Goal: Contribute content: Add original content to the website for others to see

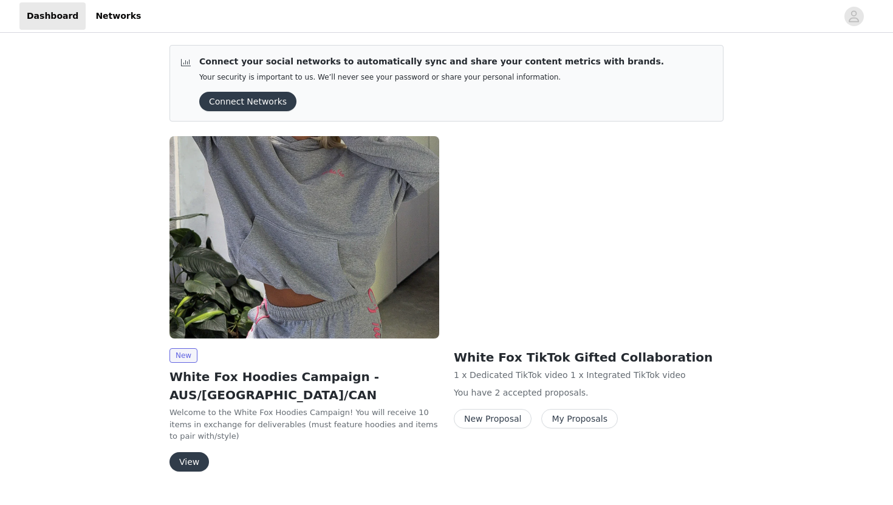
click at [190, 452] on button "View" at bounding box center [188, 461] width 39 height 19
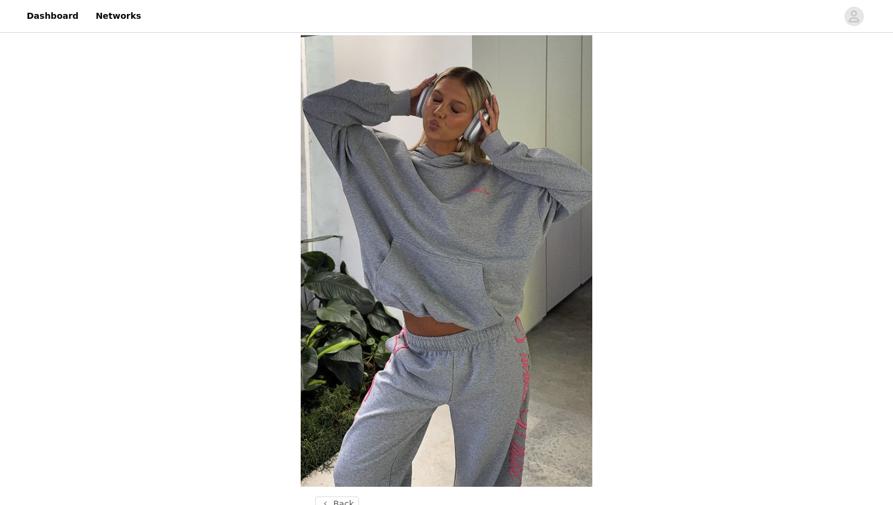
scroll to position [446, 0]
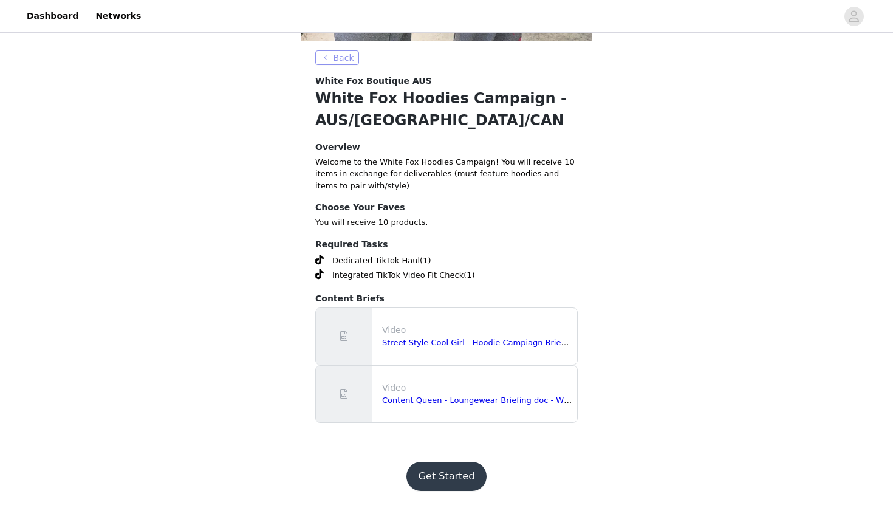
click at [338, 60] on button "Back" at bounding box center [337, 57] width 44 height 15
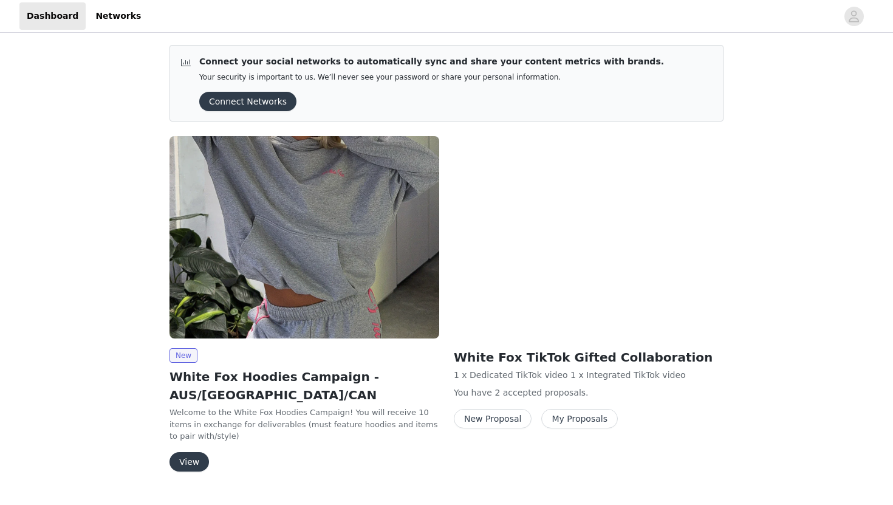
click at [560, 419] on button "My Proposals" at bounding box center [579, 418] width 77 height 19
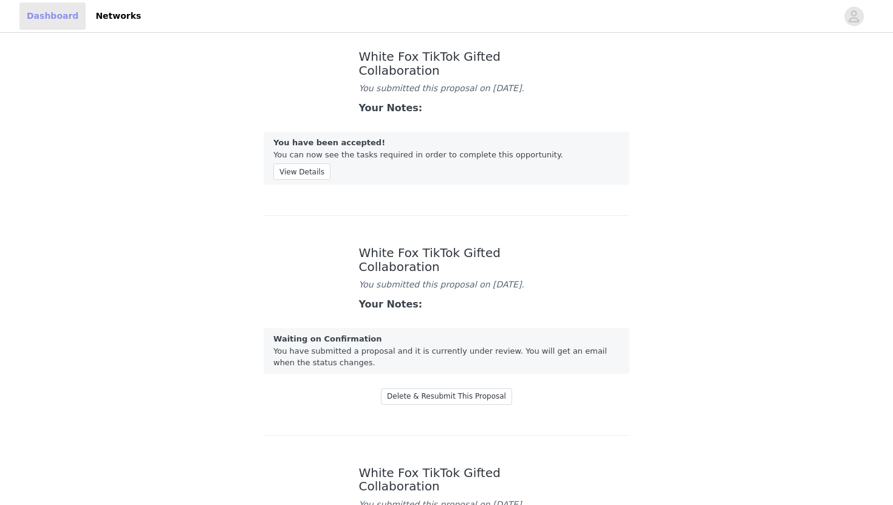
click at [55, 13] on link "Dashboard" at bounding box center [52, 15] width 66 height 27
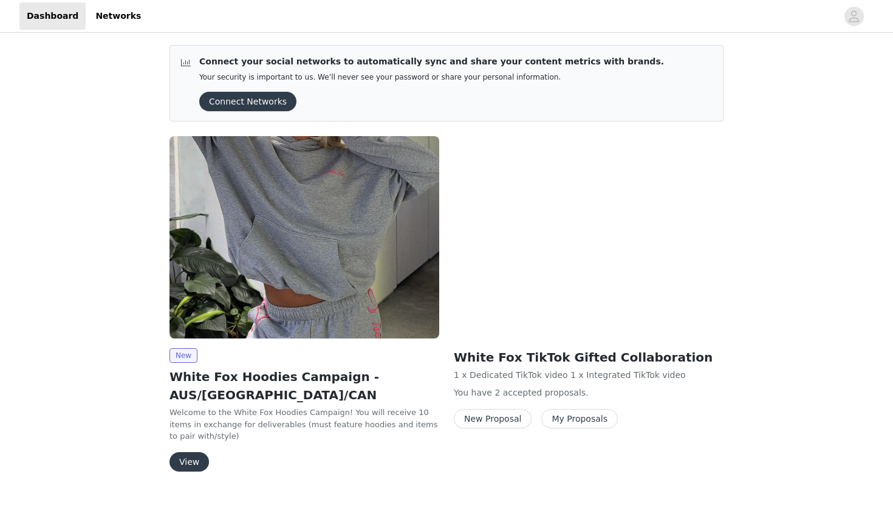
click at [190, 452] on button "View" at bounding box center [188, 461] width 39 height 19
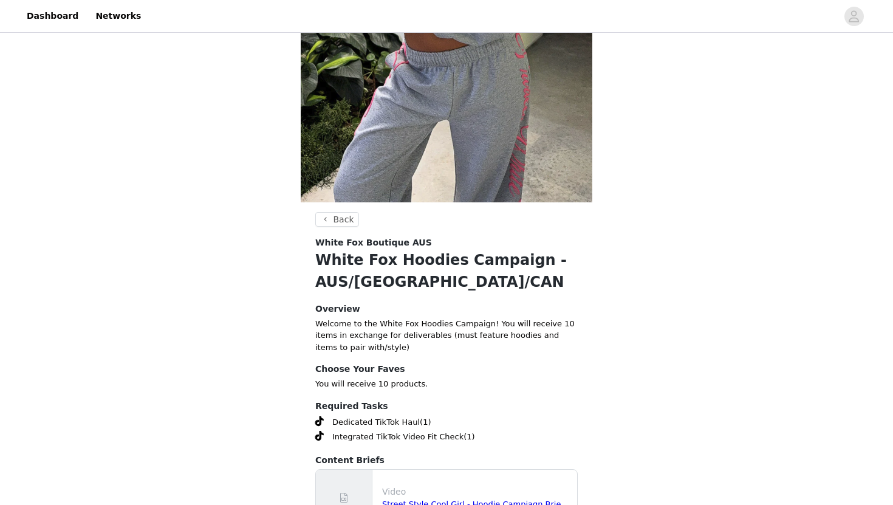
scroll to position [446, 0]
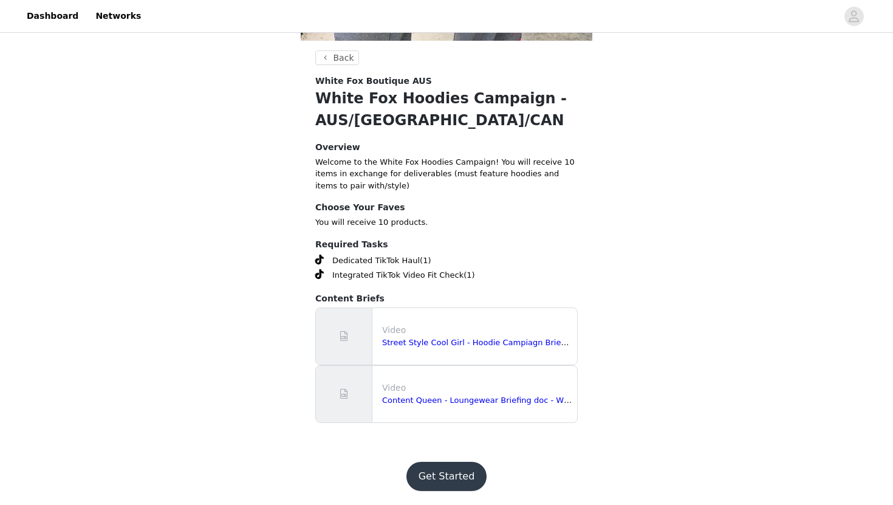
click at [443, 477] on button "Get Started" at bounding box center [446, 476] width 81 height 29
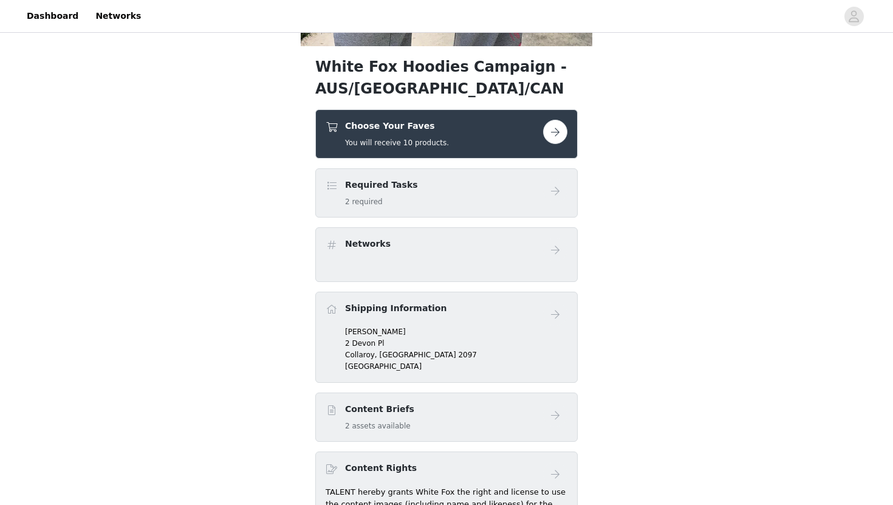
scroll to position [446, 0]
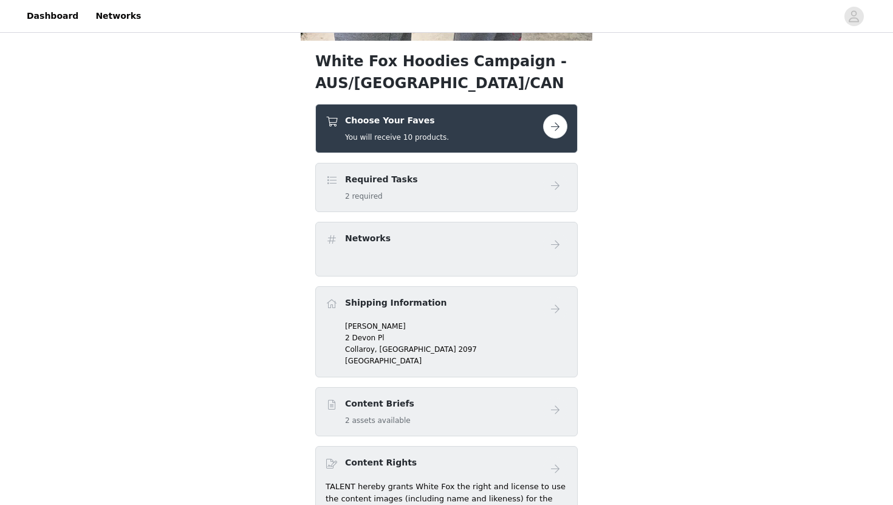
click at [549, 119] on button "button" at bounding box center [555, 126] width 24 height 24
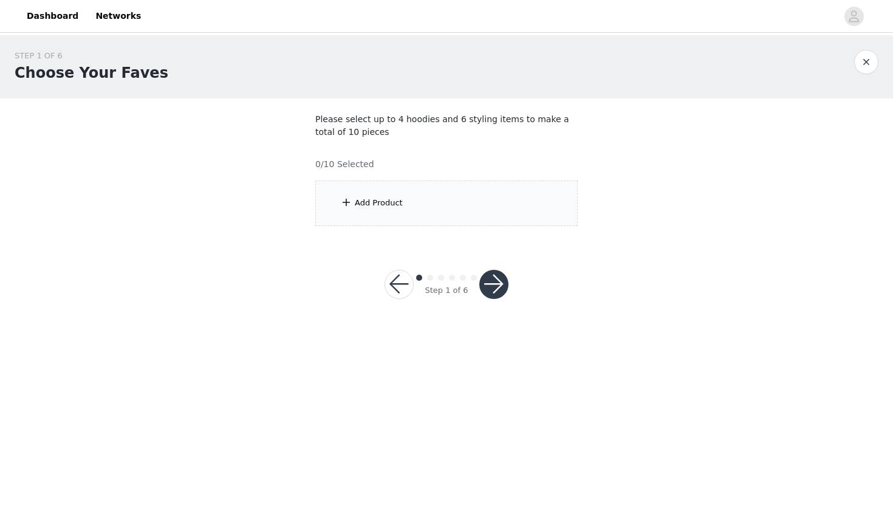
click at [407, 200] on div "Add Product" at bounding box center [446, 203] width 262 height 46
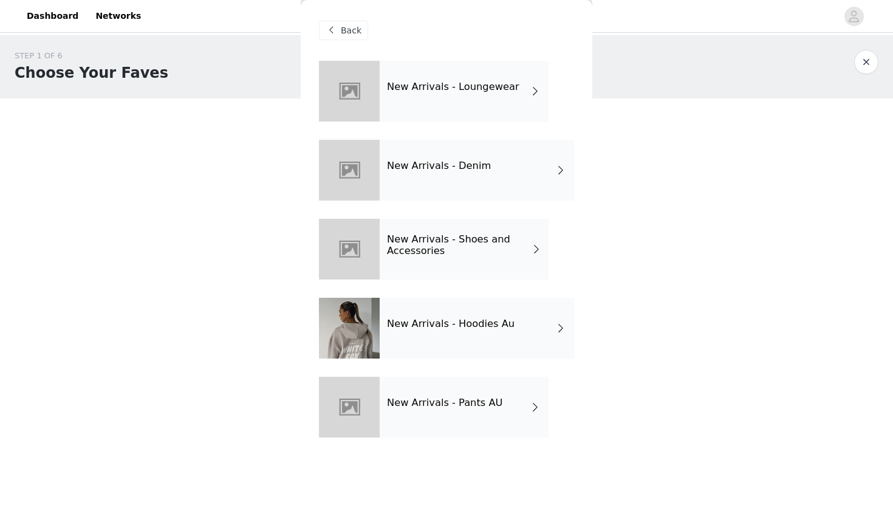
click at [477, 84] on h4 "New Arrivals - Loungewear" at bounding box center [453, 86] width 132 height 11
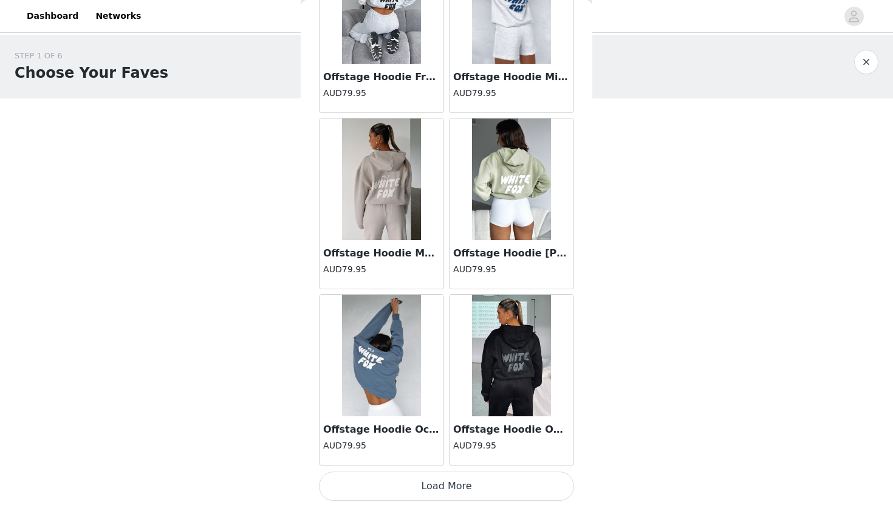
click at [443, 490] on button "Load More" at bounding box center [446, 485] width 255 height 29
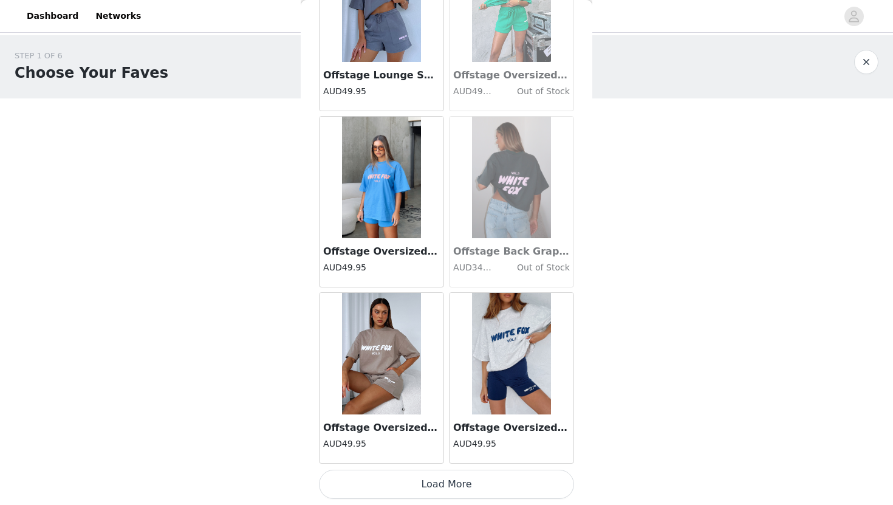
scroll to position [3113, 0]
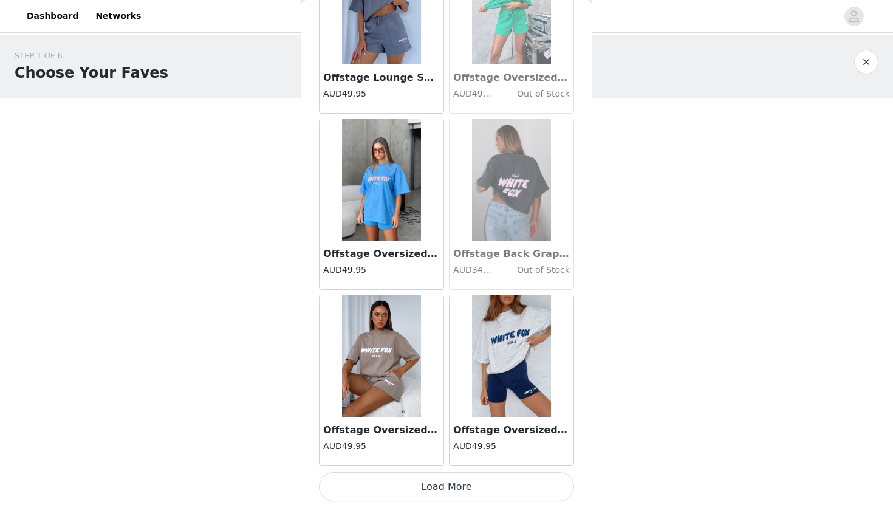
click at [452, 485] on button "Load More" at bounding box center [446, 486] width 255 height 29
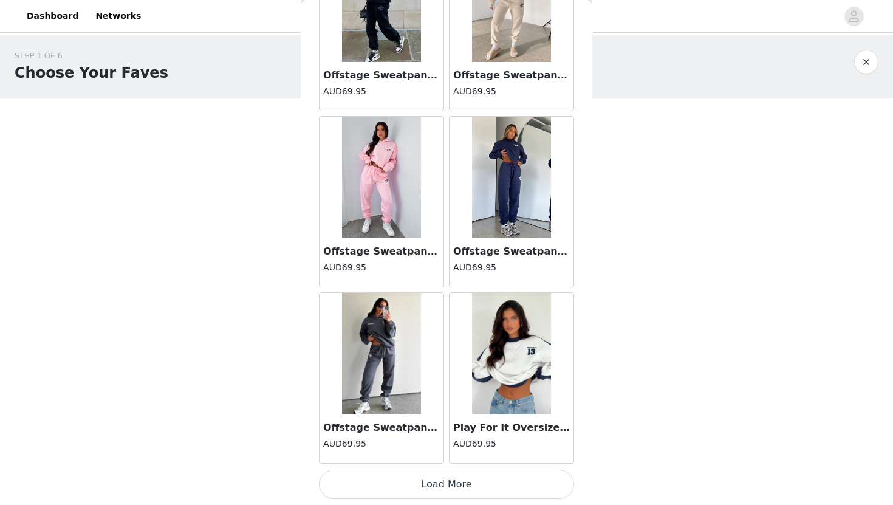
scroll to position [4875, 0]
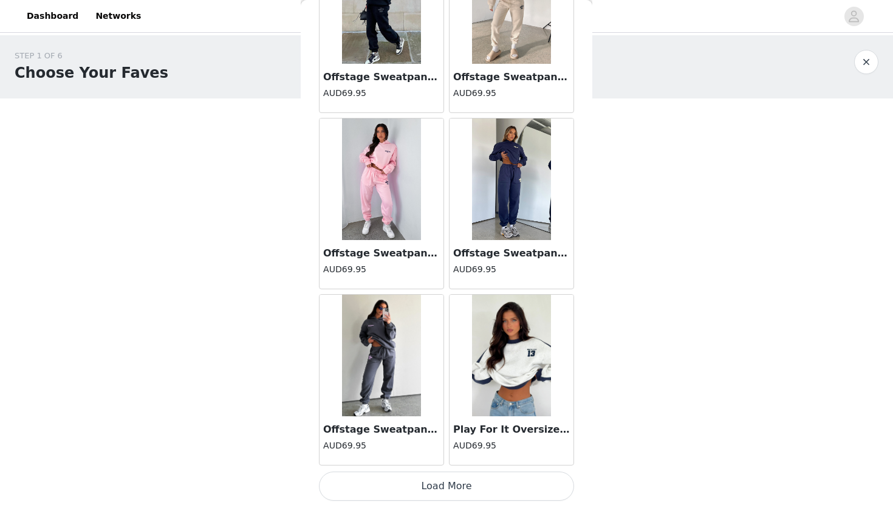
click at [441, 485] on button "Load More" at bounding box center [446, 485] width 255 height 29
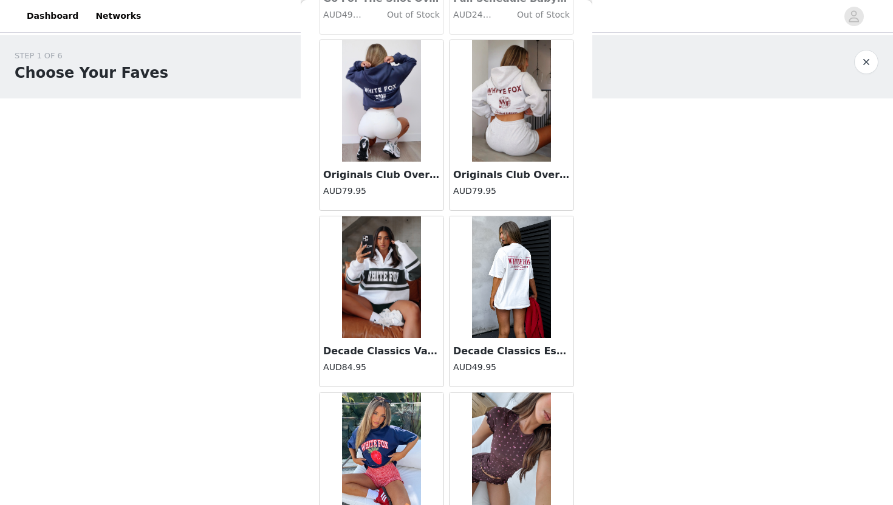
scroll to position [6639, 0]
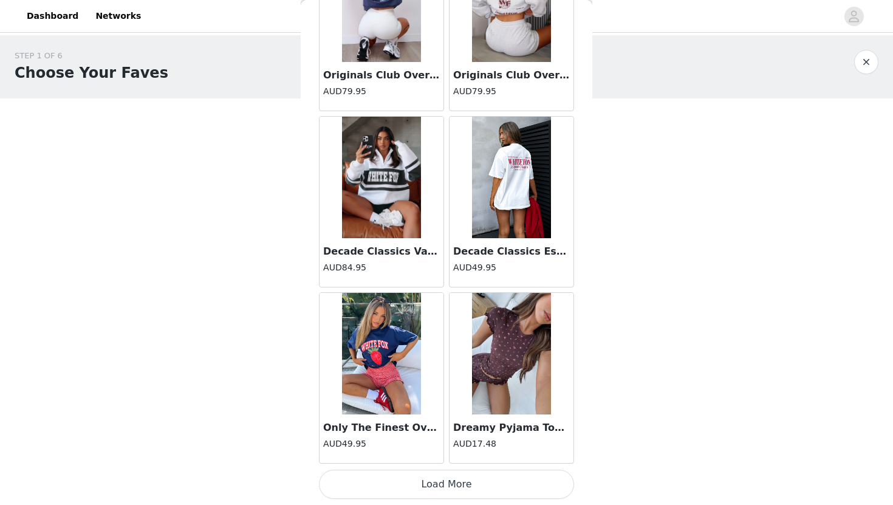
click at [428, 491] on button "Load More" at bounding box center [446, 484] width 255 height 29
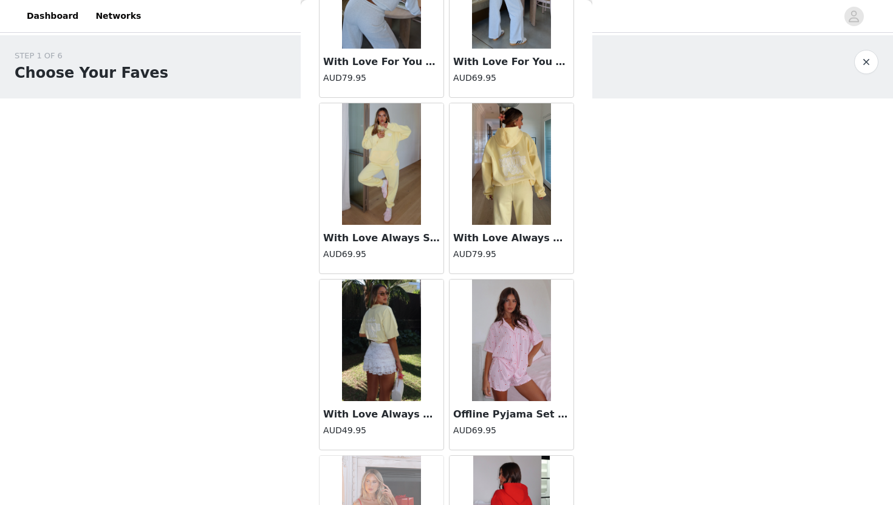
scroll to position [8070, 0]
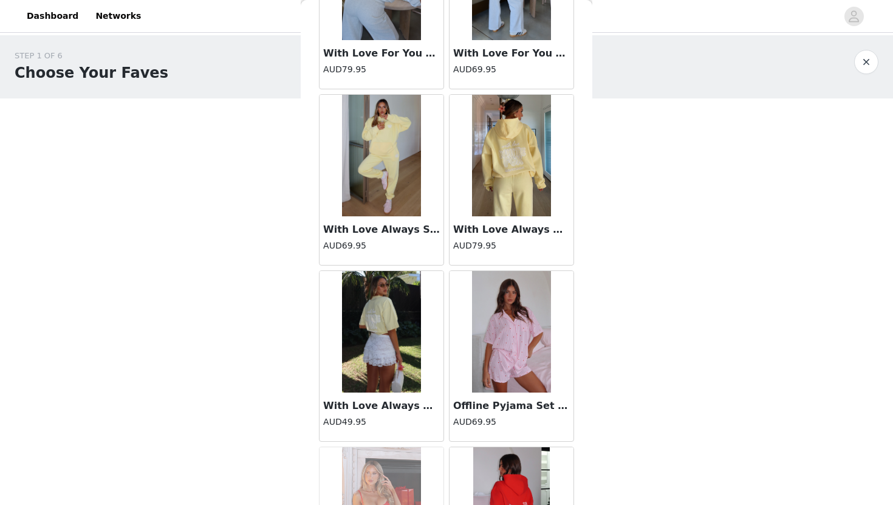
click at [508, 157] on img at bounding box center [511, 155] width 79 height 121
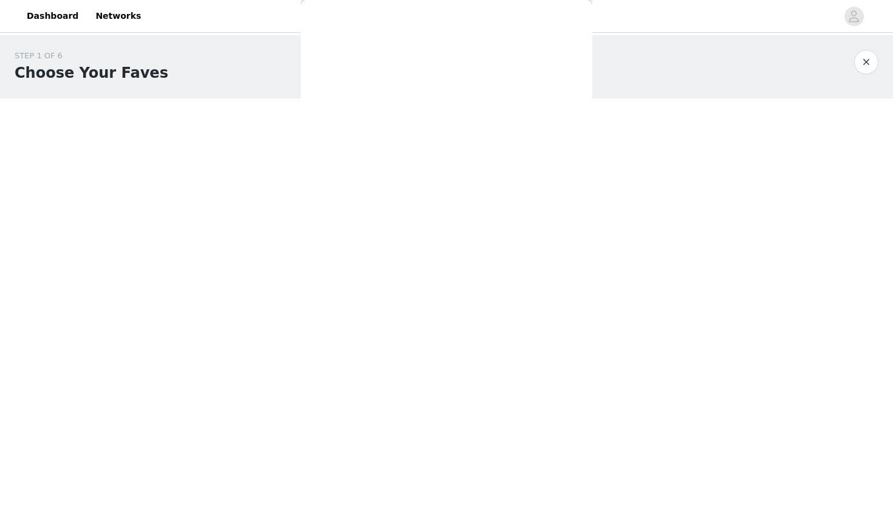
scroll to position [0, 0]
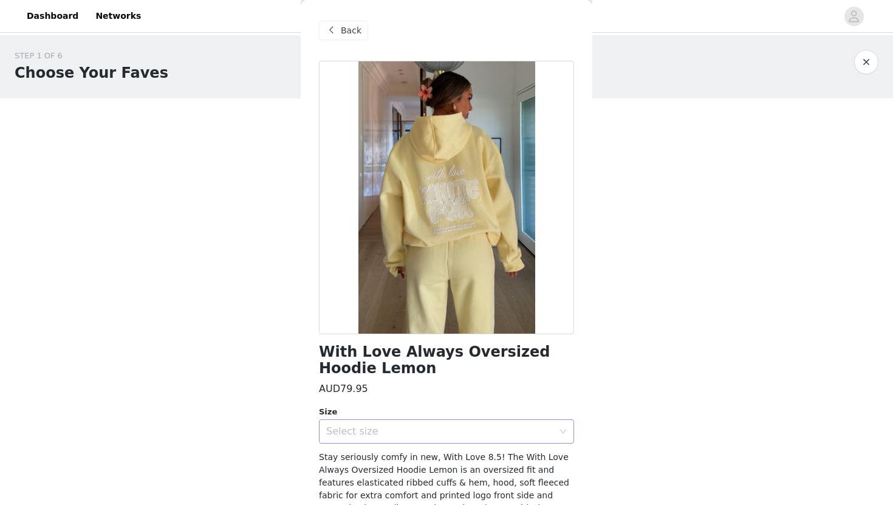
click at [394, 426] on div "Select size" at bounding box center [439, 431] width 227 height 12
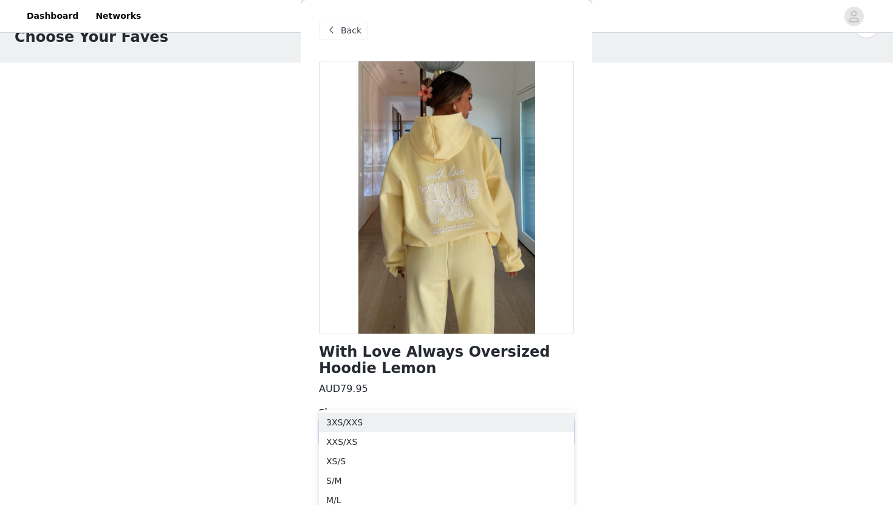
scroll to position [38, 0]
click at [339, 454] on li "XS/S" at bounding box center [446, 458] width 255 height 19
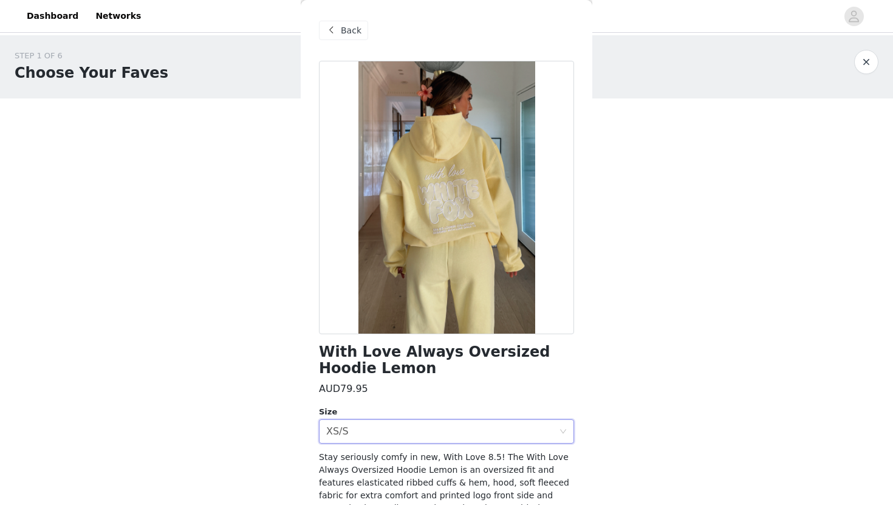
scroll to position [86, 0]
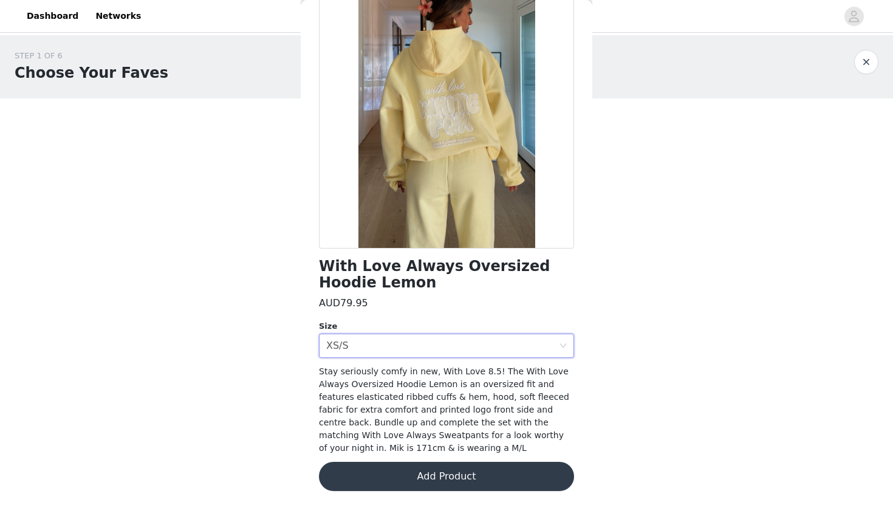
click at [395, 480] on button "Add Product" at bounding box center [446, 476] width 255 height 29
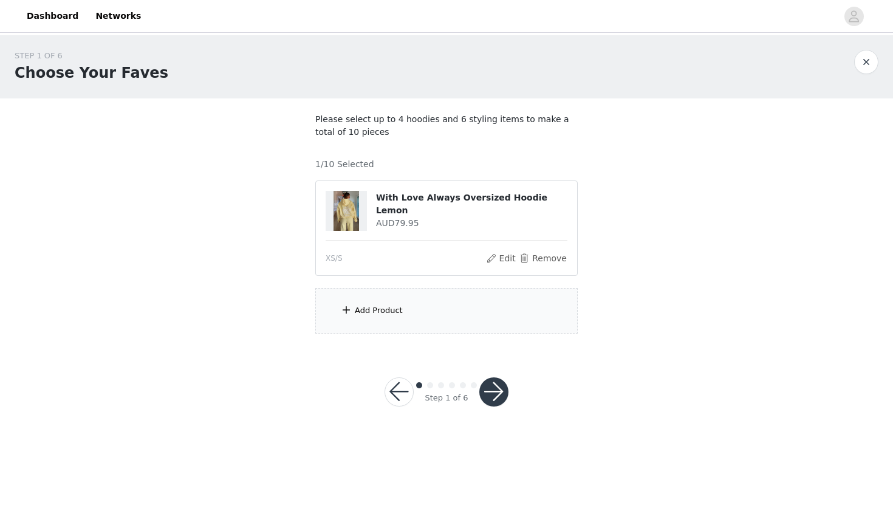
click at [358, 307] on div "Add Product" at bounding box center [379, 310] width 48 height 12
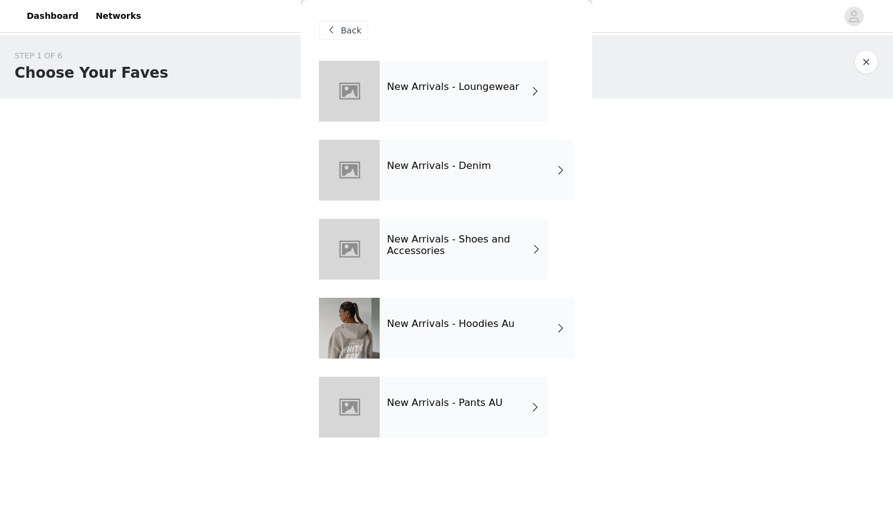
click at [442, 83] on h4 "New Arrivals - Loungewear" at bounding box center [453, 86] width 132 height 11
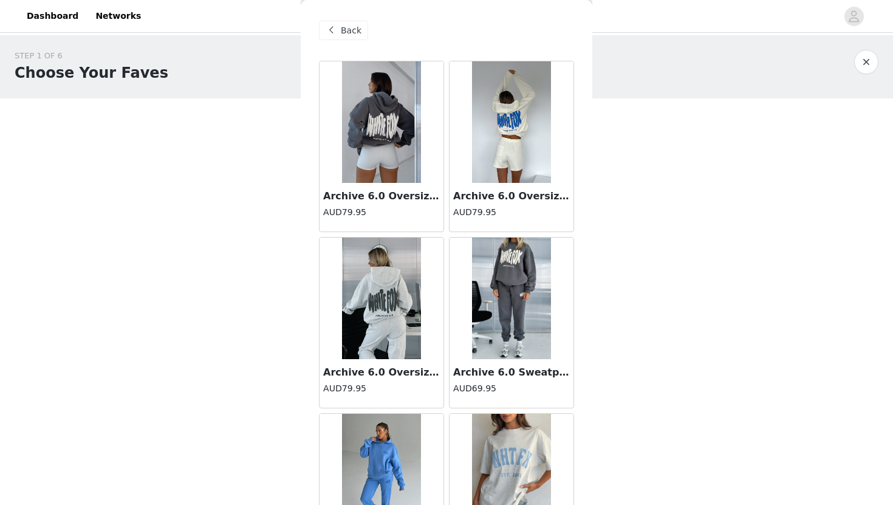
scroll to position [1354, 0]
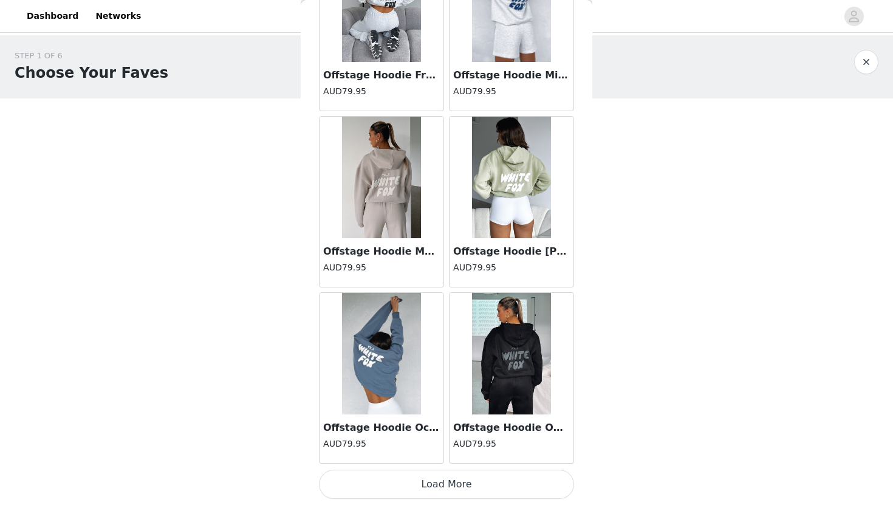
click at [439, 479] on button "Load More" at bounding box center [446, 484] width 255 height 29
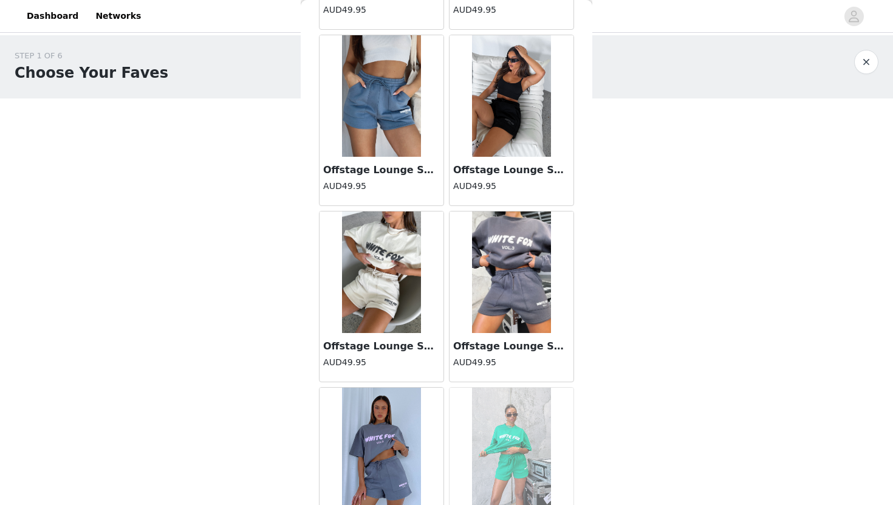
scroll to position [3116, 0]
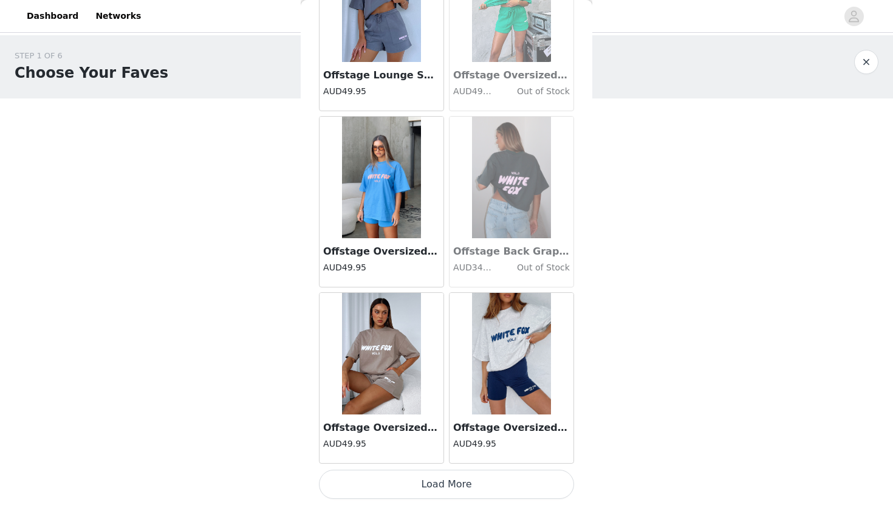
click at [439, 481] on button "Load More" at bounding box center [446, 484] width 255 height 29
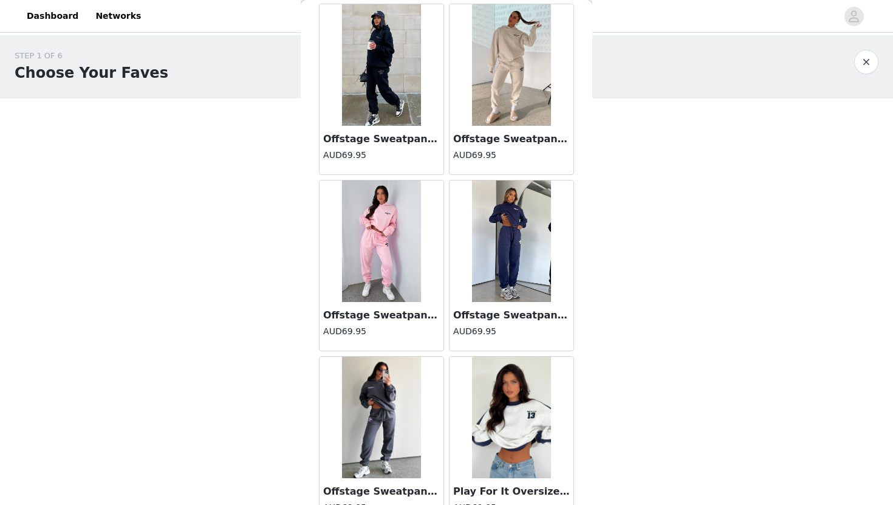
scroll to position [4877, 0]
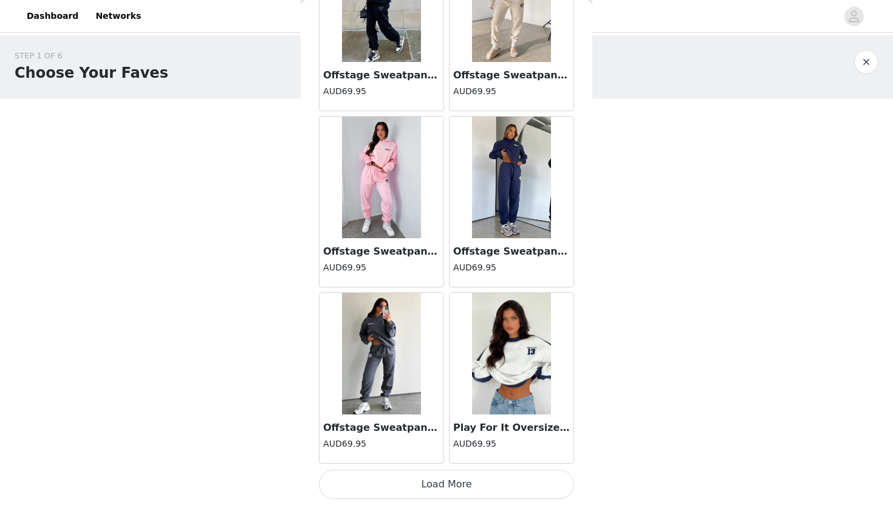
click at [432, 488] on button "Load More" at bounding box center [446, 484] width 255 height 29
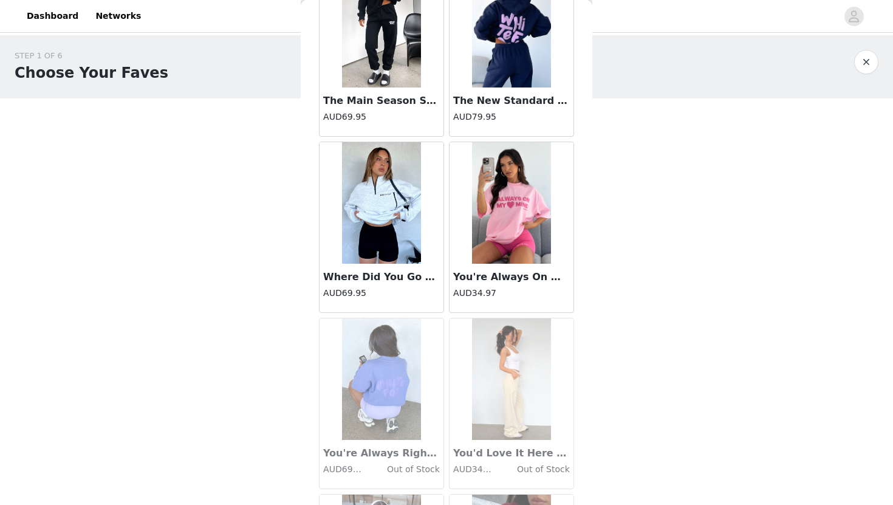
scroll to position [6639, 0]
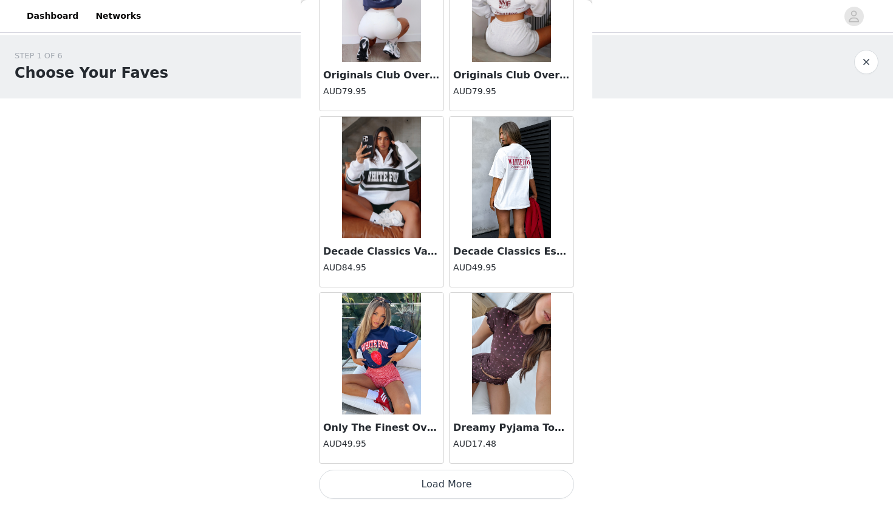
click at [424, 488] on button "Load More" at bounding box center [446, 484] width 255 height 29
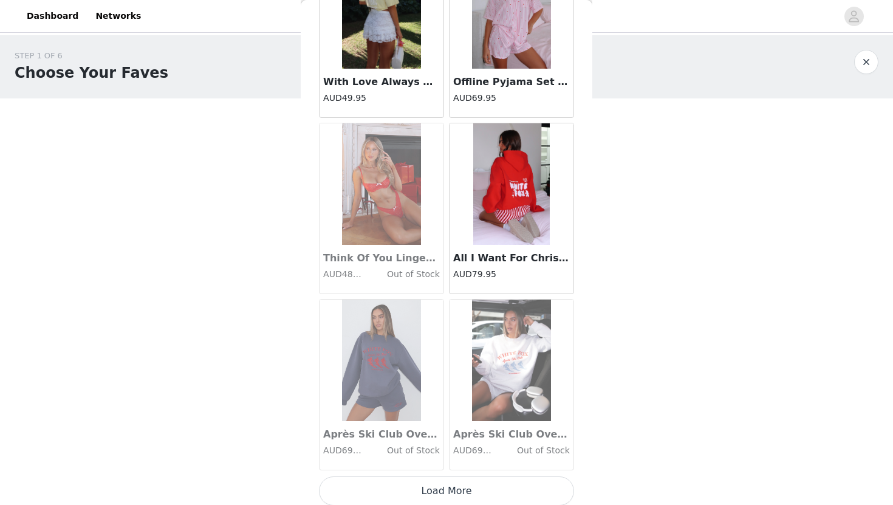
scroll to position [8391, 0]
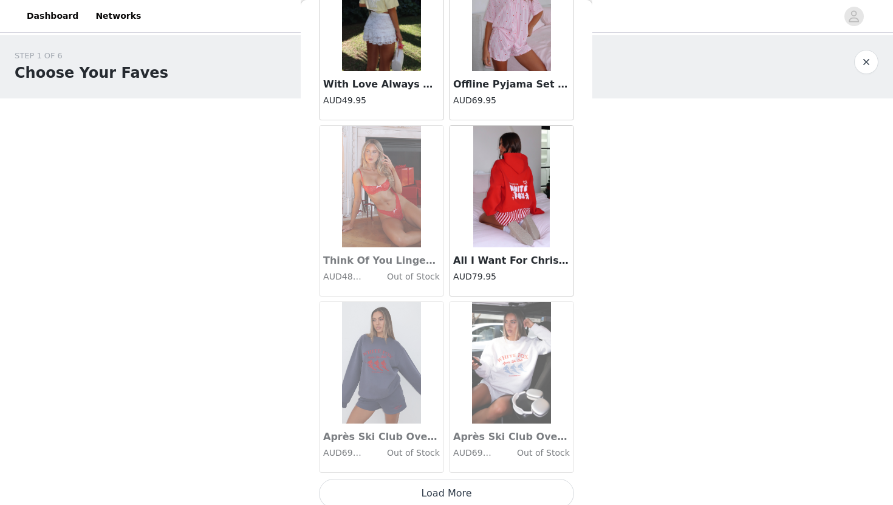
click at [436, 497] on button "Load More" at bounding box center [446, 493] width 255 height 29
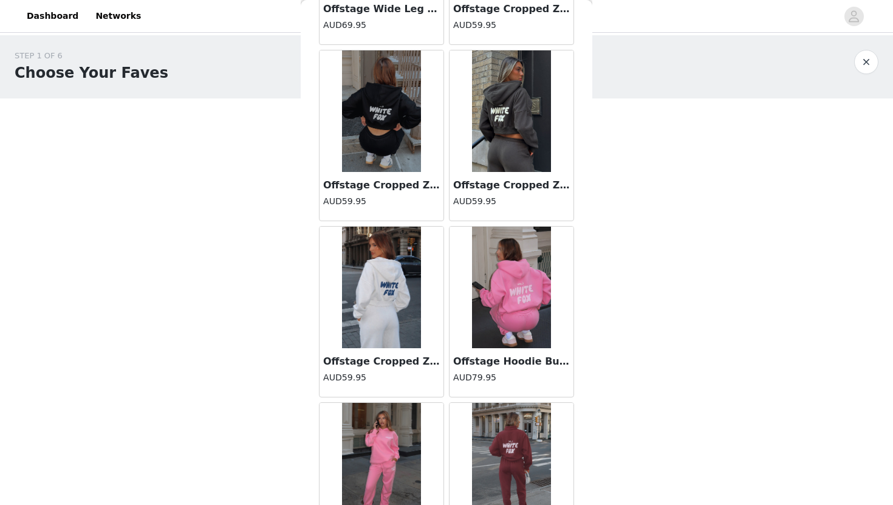
scroll to position [10162, 0]
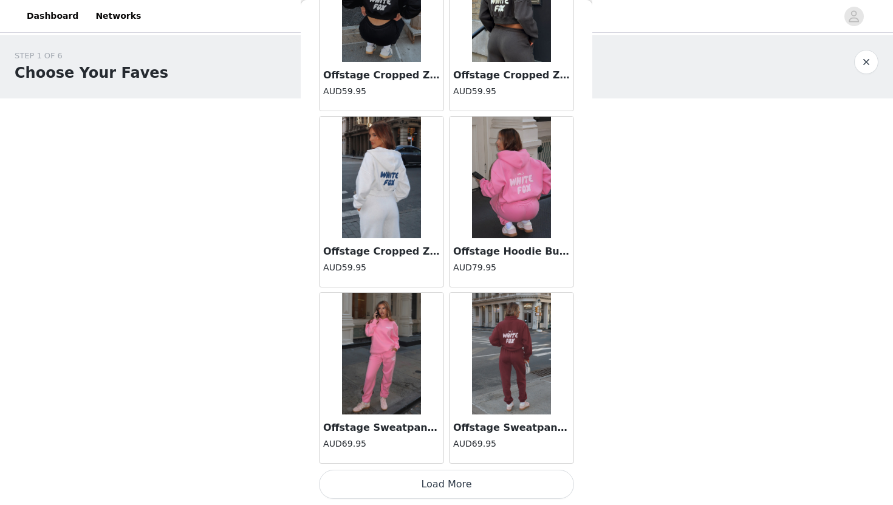
click at [397, 470] on button "Load More" at bounding box center [446, 484] width 255 height 29
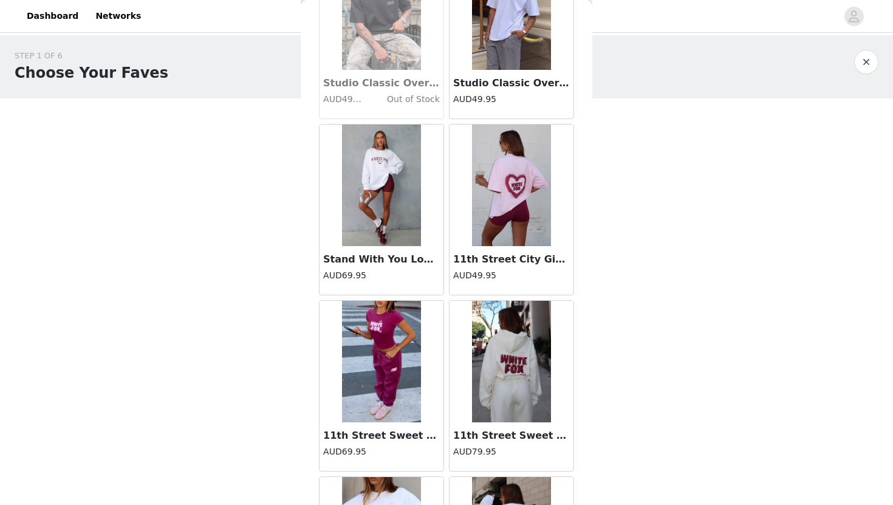
scroll to position [11924, 0]
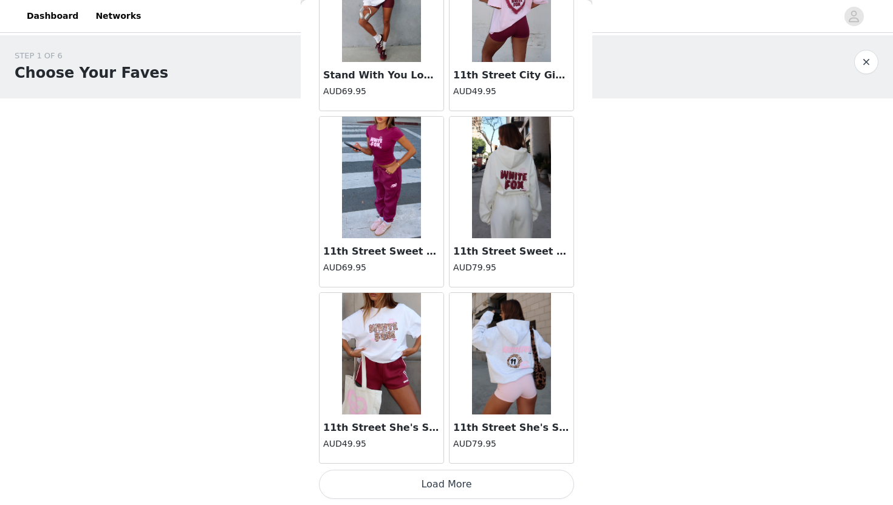
click at [403, 484] on button "Load More" at bounding box center [446, 484] width 255 height 29
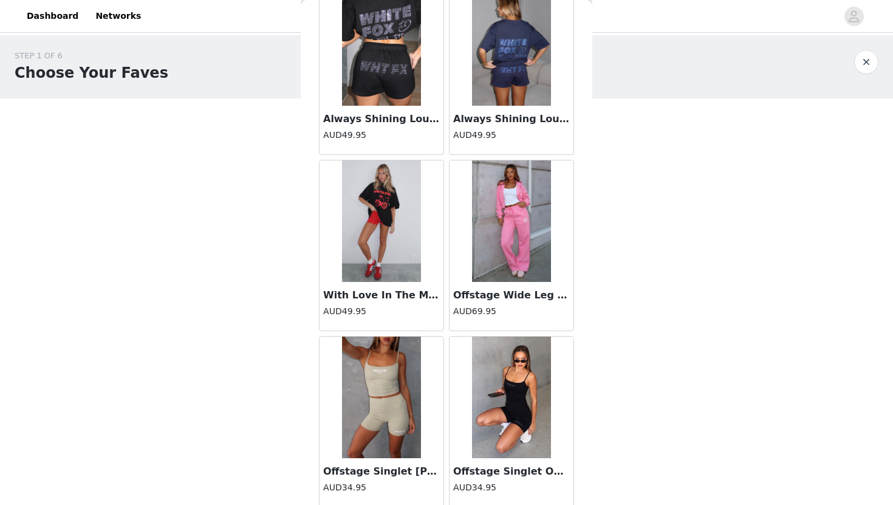
scroll to position [13685, 0]
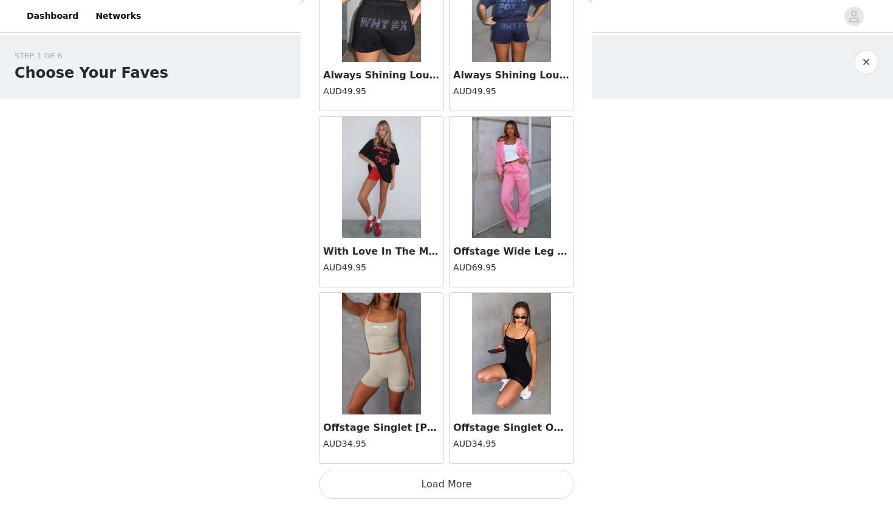
click at [445, 482] on button "Load More" at bounding box center [446, 484] width 255 height 29
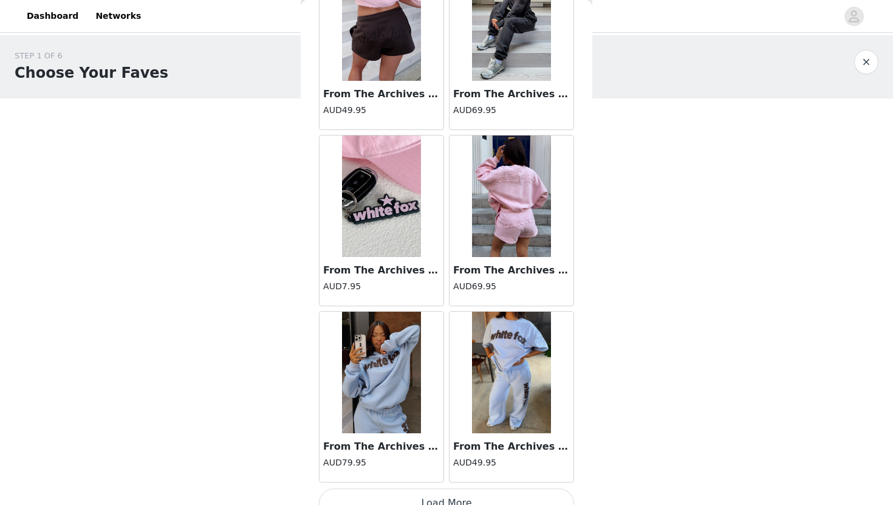
scroll to position [15427, 0]
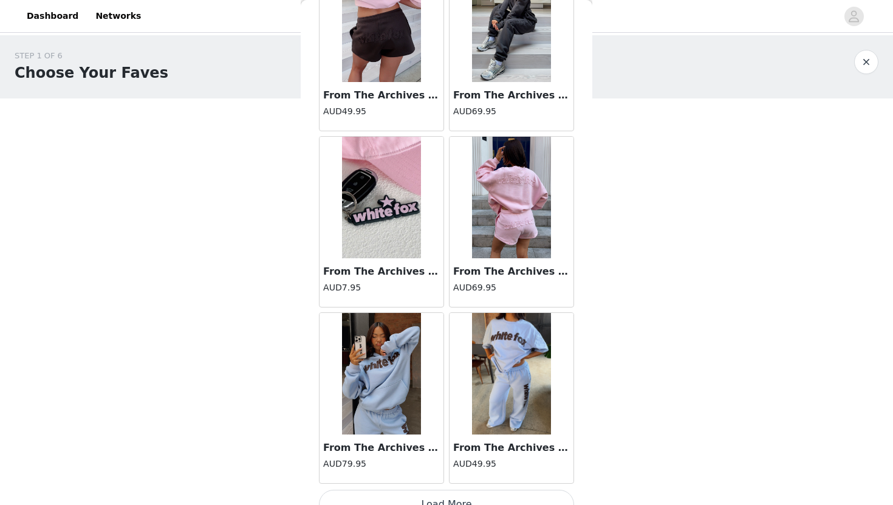
click at [393, 378] on img at bounding box center [381, 373] width 79 height 121
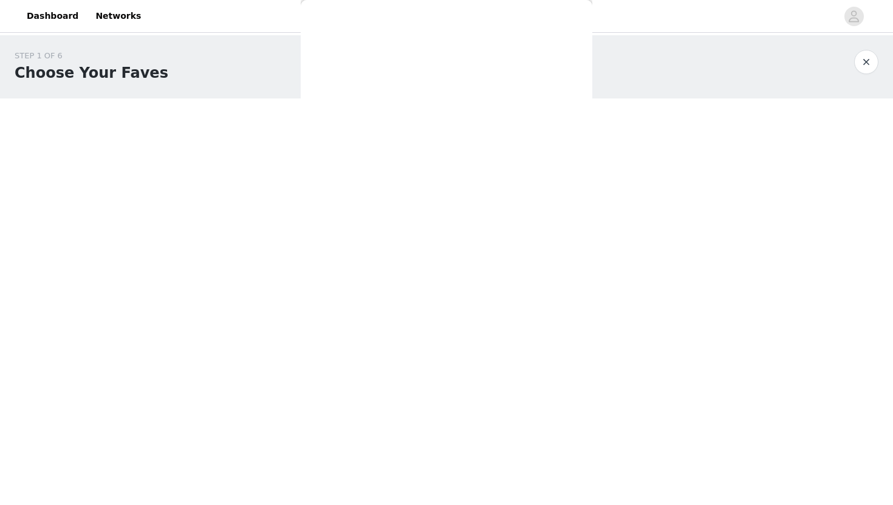
scroll to position [0, 0]
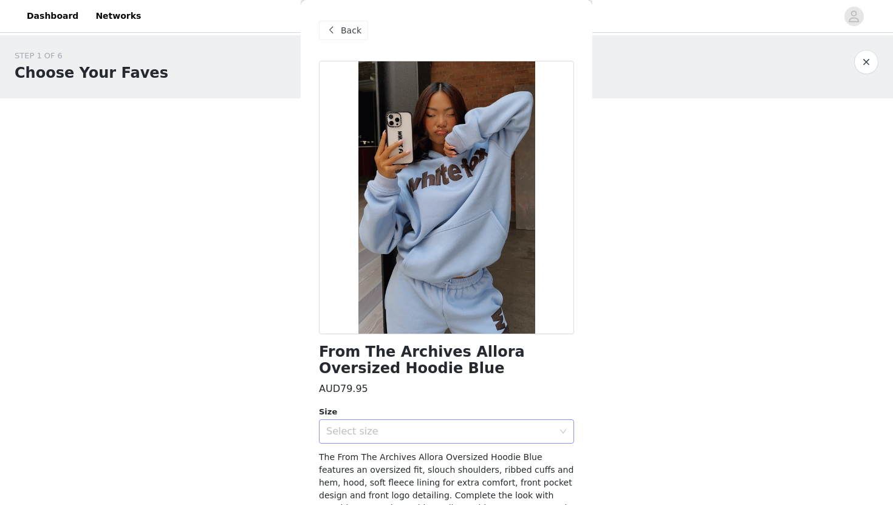
click at [398, 422] on div "Select size" at bounding box center [442, 431] width 233 height 23
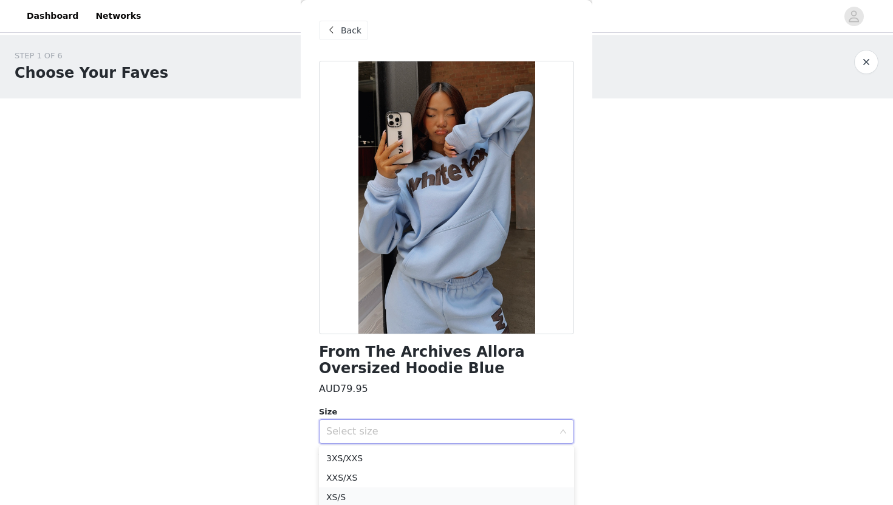
click at [354, 499] on li "XS/S" at bounding box center [446, 496] width 255 height 19
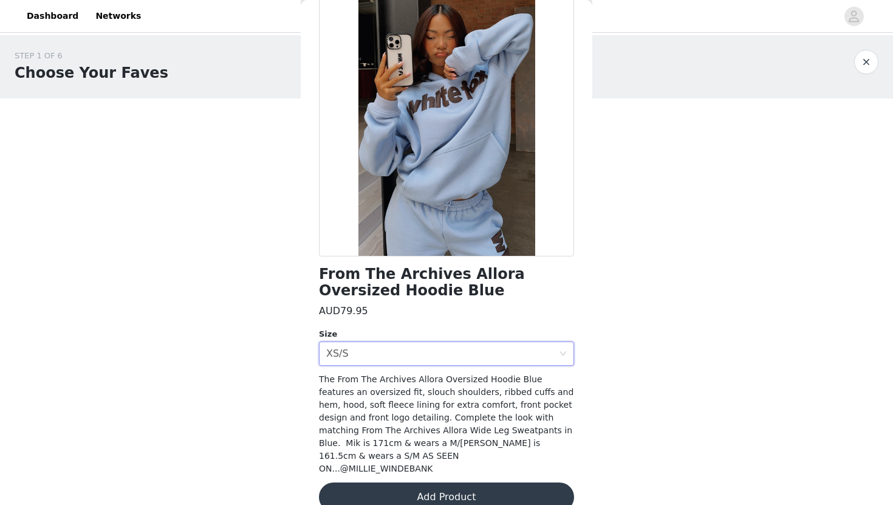
scroll to position [86, 0]
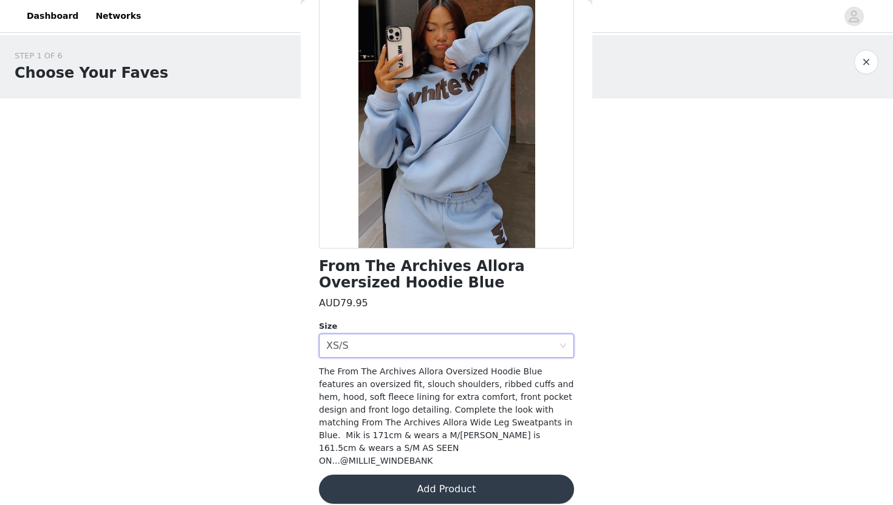
click at [398, 474] on button "Add Product" at bounding box center [446, 488] width 255 height 29
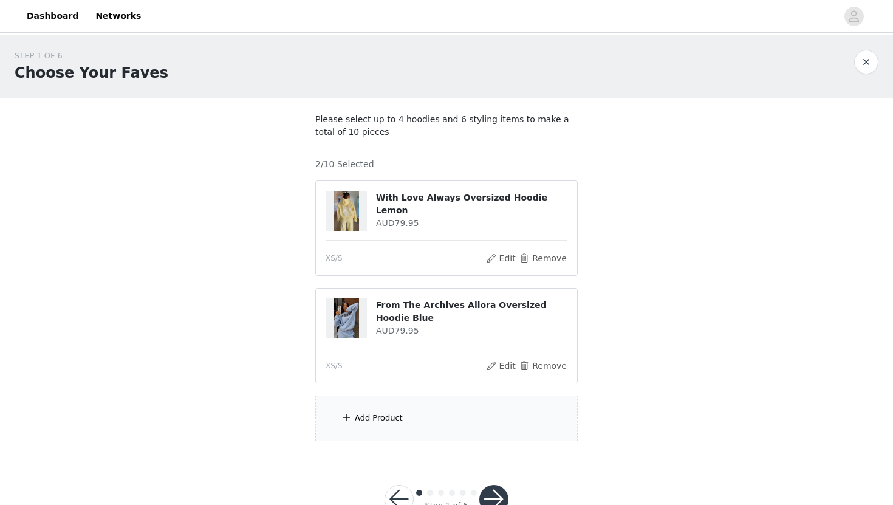
click at [415, 422] on div "Add Product" at bounding box center [446, 418] width 262 height 46
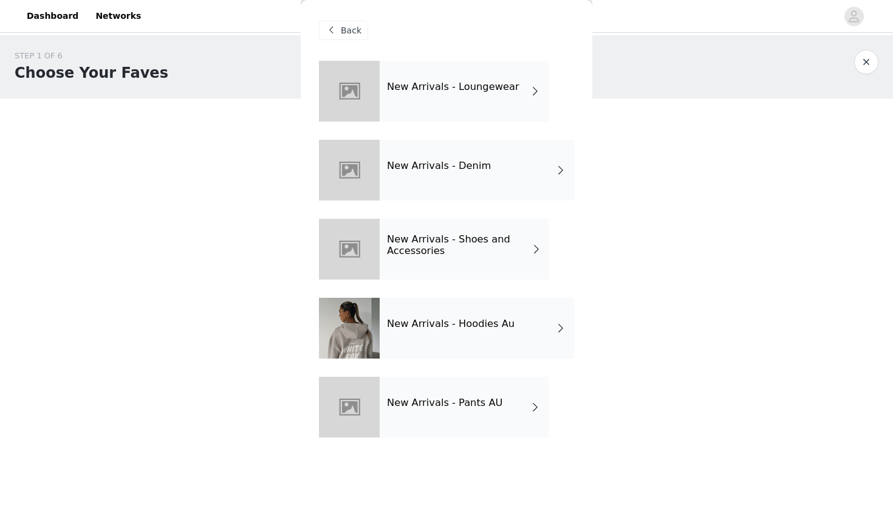
click at [433, 64] on div "New Arrivals - Loungewear" at bounding box center [464, 91] width 169 height 61
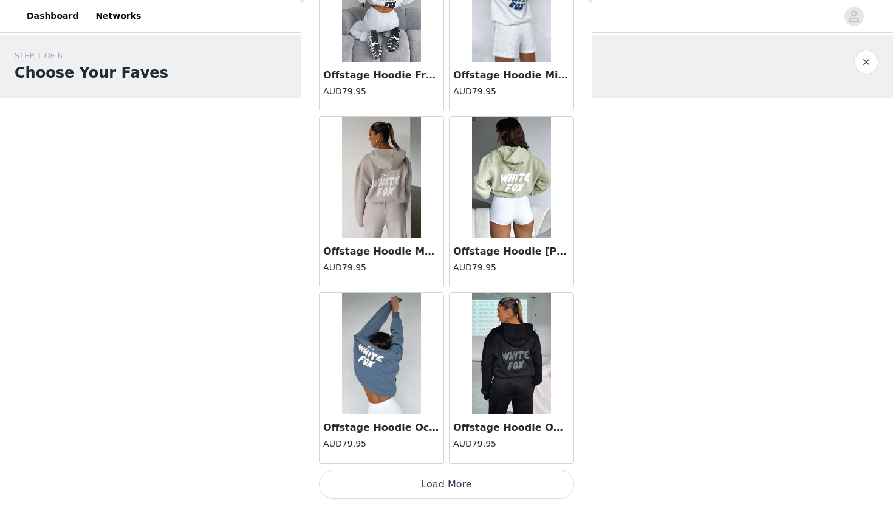
click at [411, 497] on button "Load More" at bounding box center [446, 484] width 255 height 29
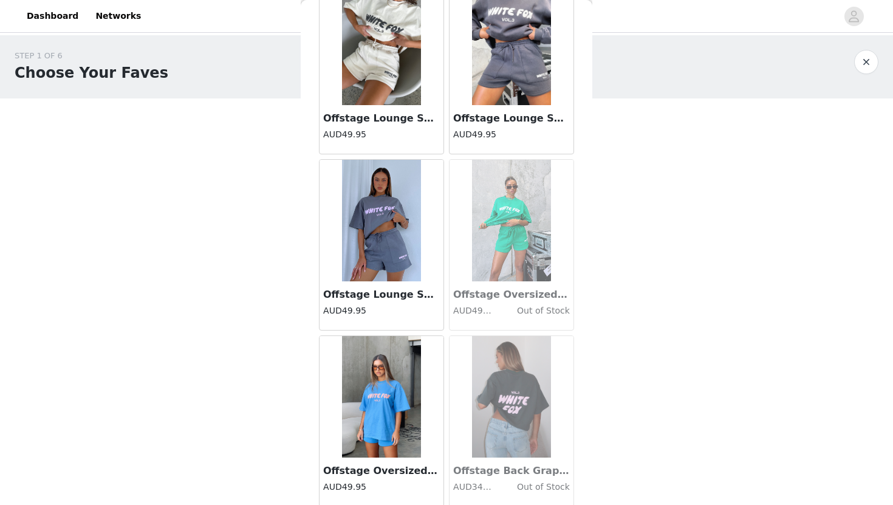
scroll to position [3116, 0]
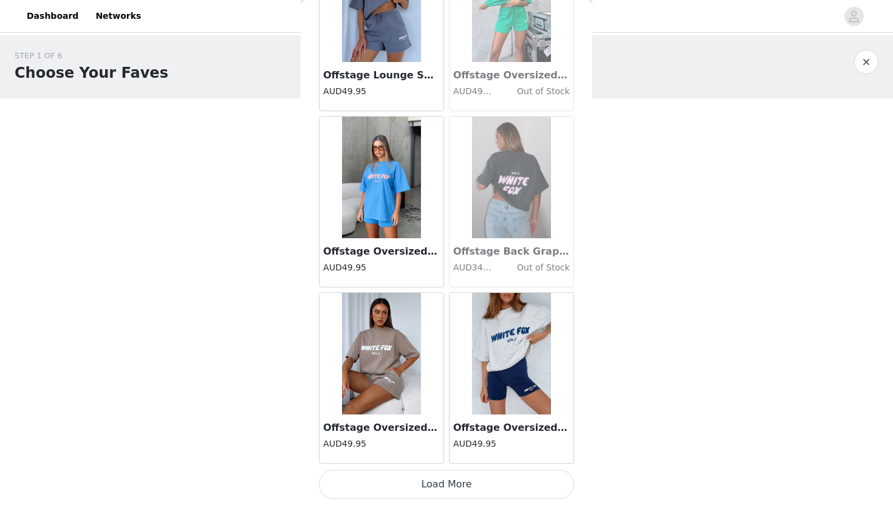
click at [449, 484] on button "Load More" at bounding box center [446, 484] width 255 height 29
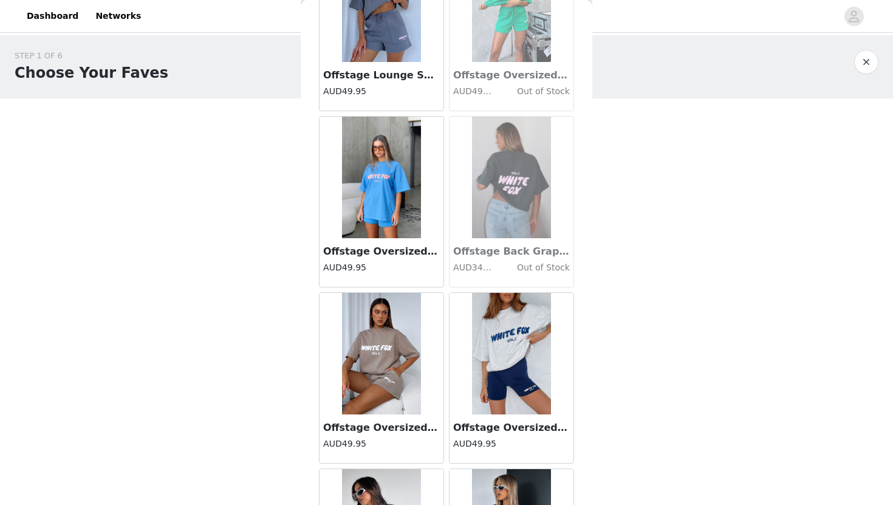
scroll to position [4877, 0]
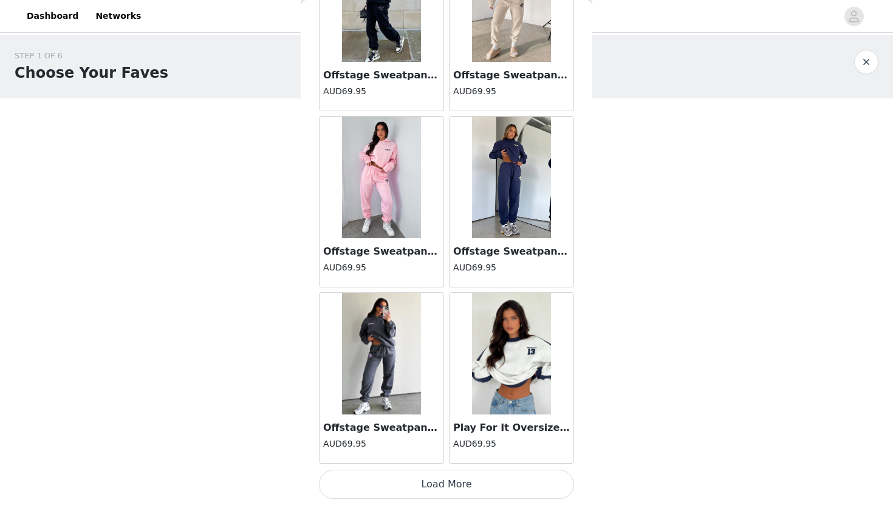
click at [437, 476] on button "Load More" at bounding box center [446, 484] width 255 height 29
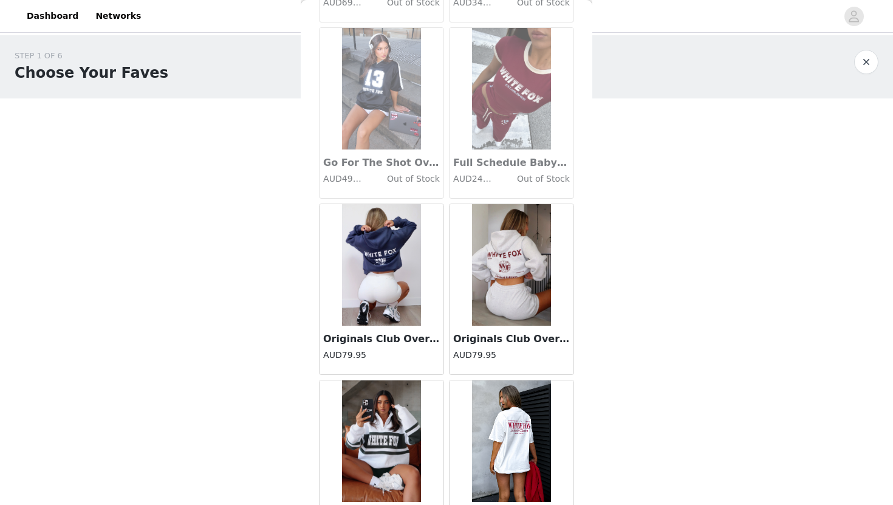
scroll to position [6639, 0]
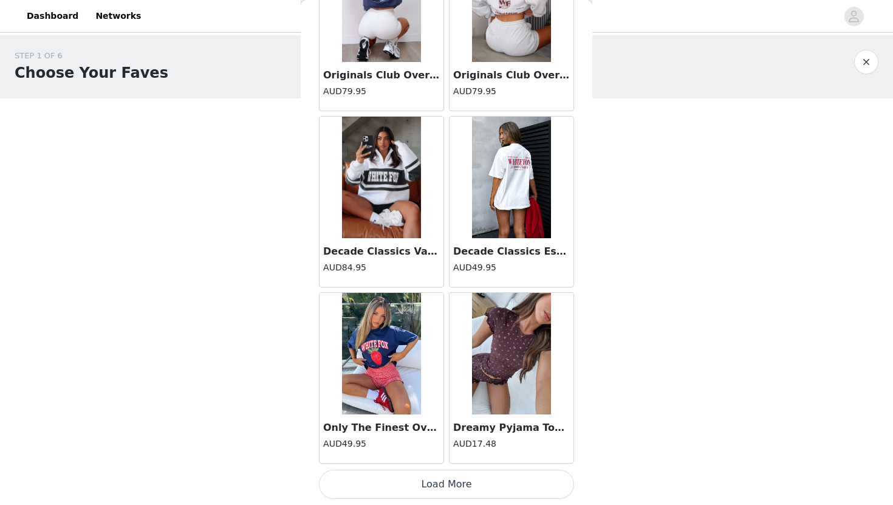
click at [420, 487] on button "Load More" at bounding box center [446, 484] width 255 height 29
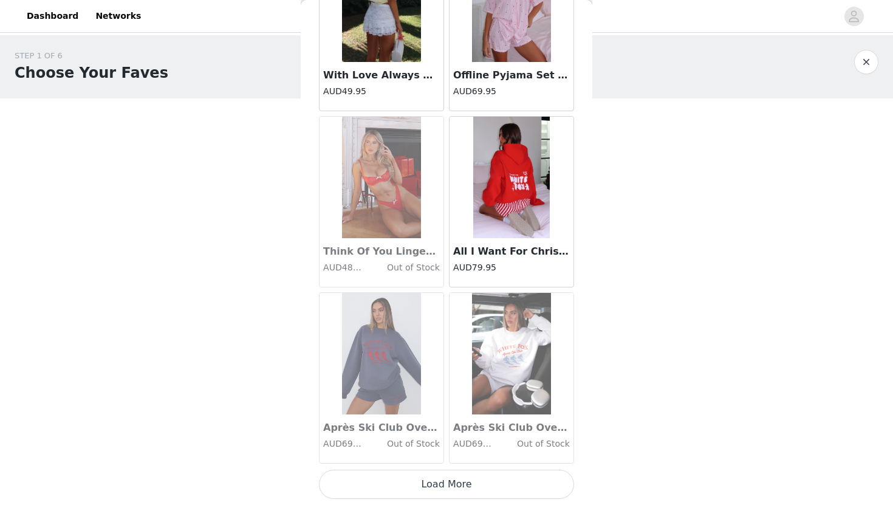
click at [414, 479] on button "Load More" at bounding box center [446, 484] width 255 height 29
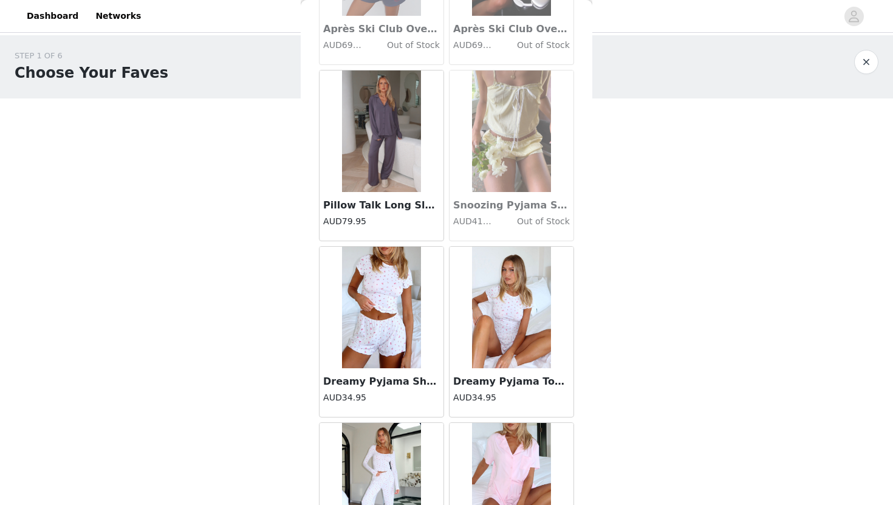
scroll to position [10162, 0]
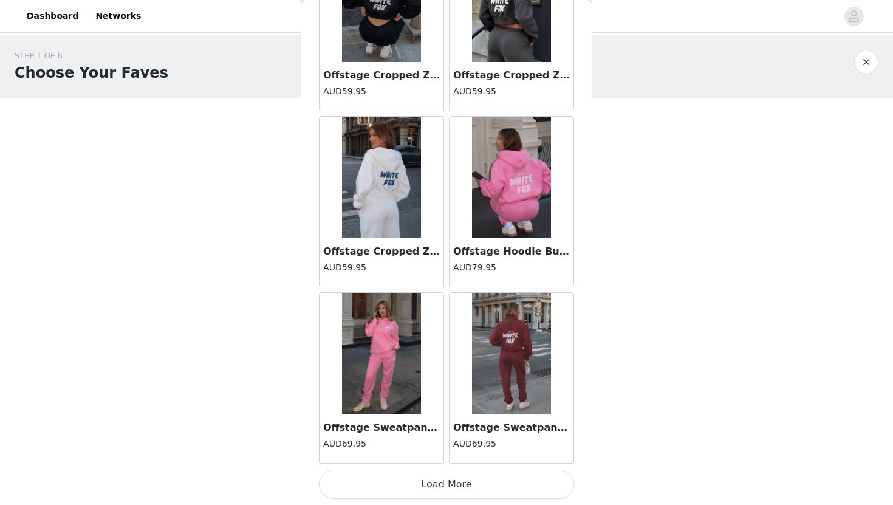
click at [477, 491] on button "Load More" at bounding box center [446, 484] width 255 height 29
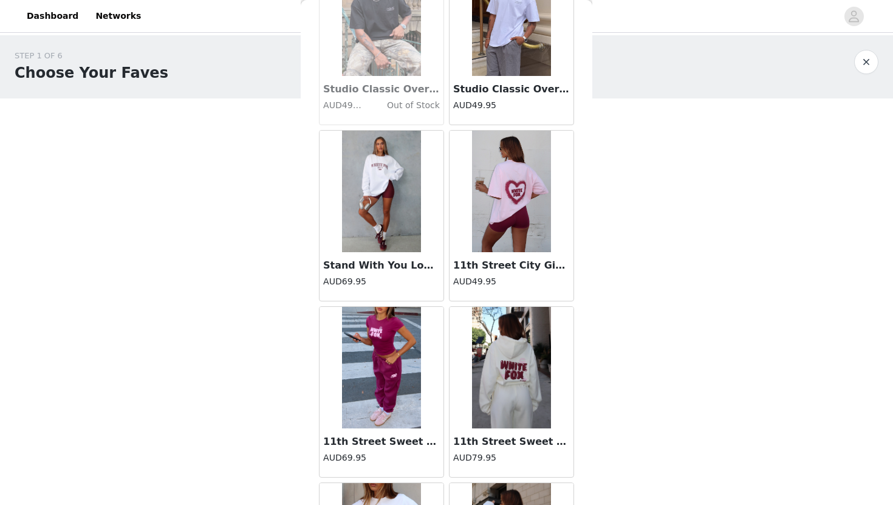
scroll to position [11924, 0]
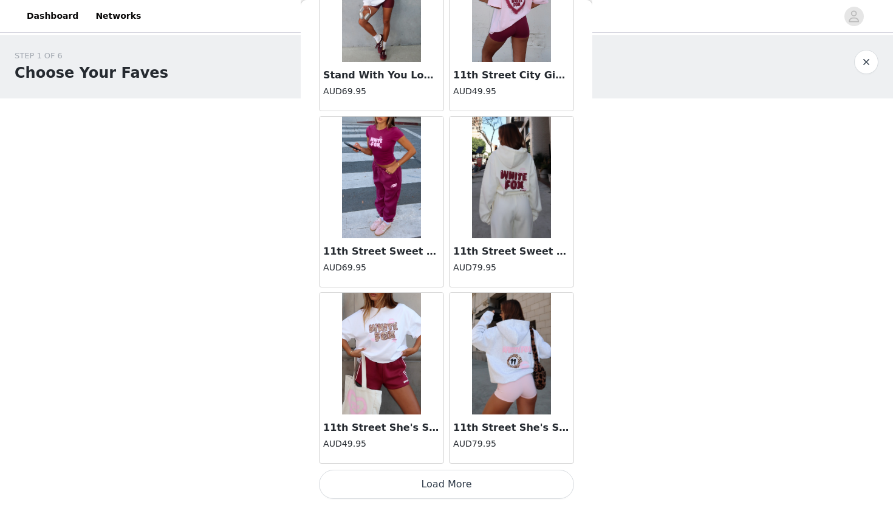
click at [456, 485] on button "Load More" at bounding box center [446, 484] width 255 height 29
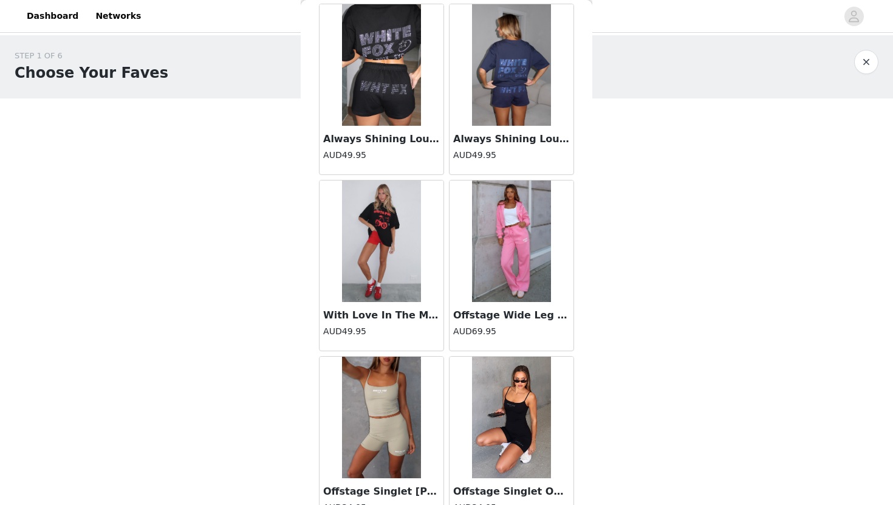
scroll to position [13685, 0]
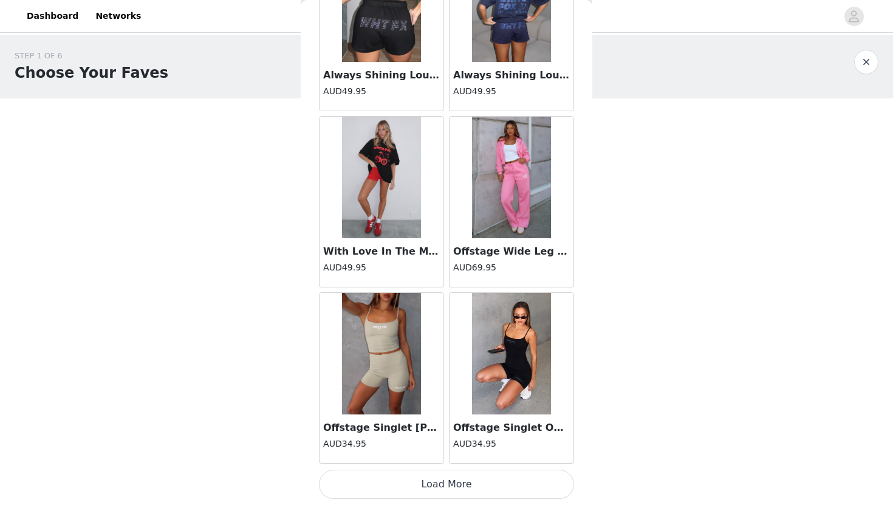
click at [449, 486] on button "Load More" at bounding box center [446, 484] width 255 height 29
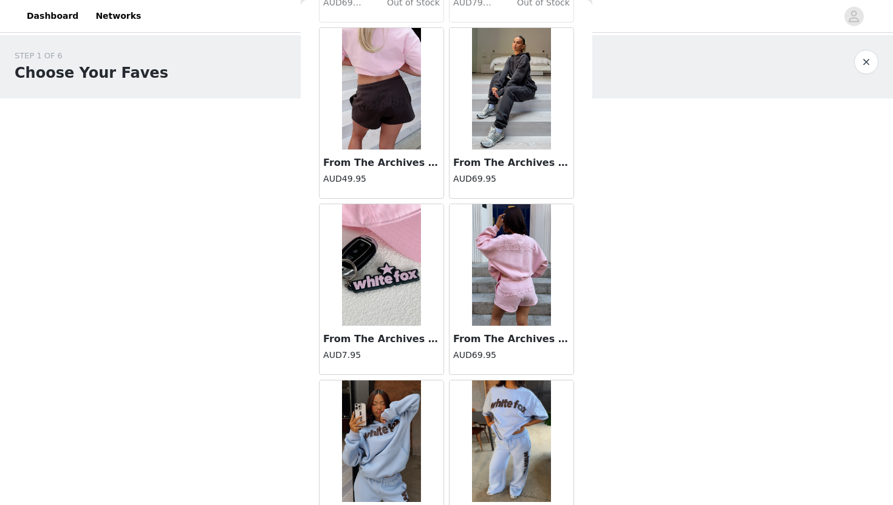
scroll to position [15359, 0]
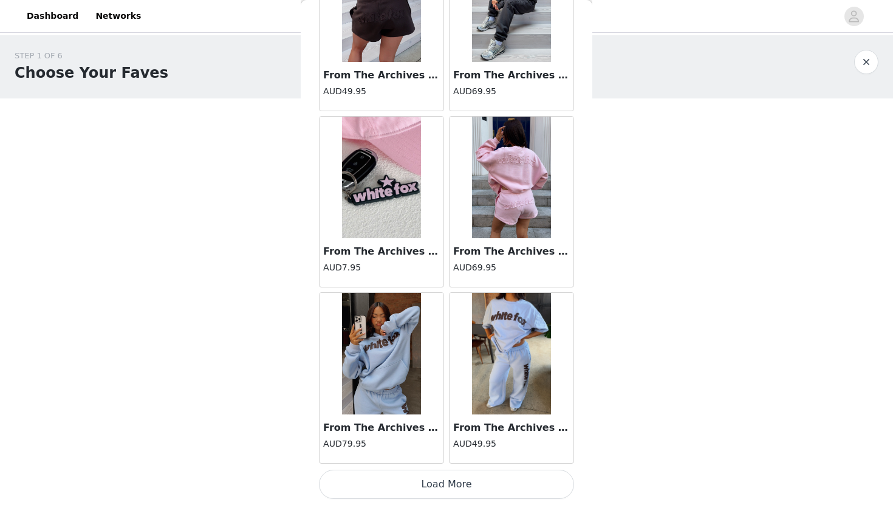
click at [427, 489] on button "Load More" at bounding box center [446, 484] width 255 height 29
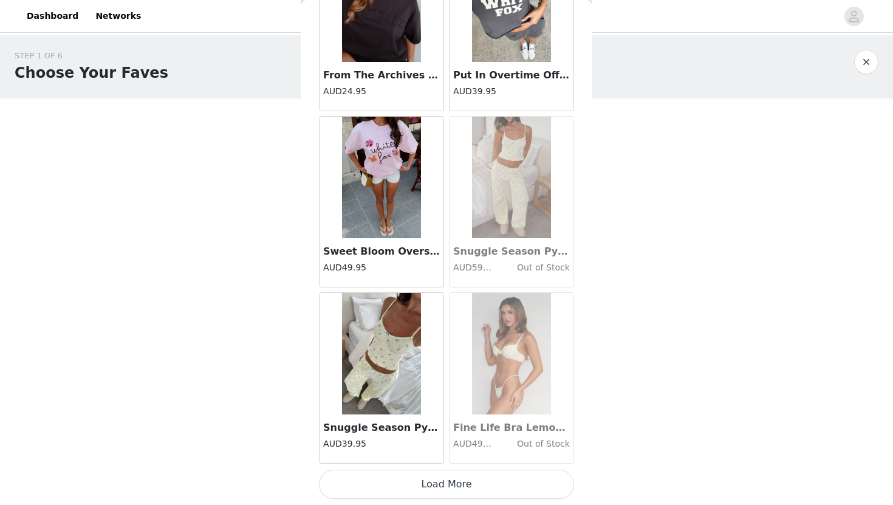
scroll to position [17207, 0]
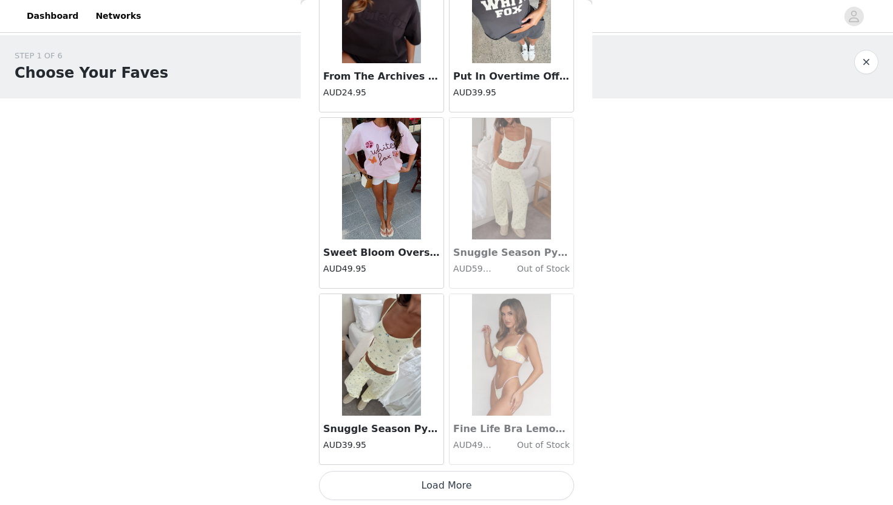
click at [471, 489] on button "Load More" at bounding box center [446, 485] width 255 height 29
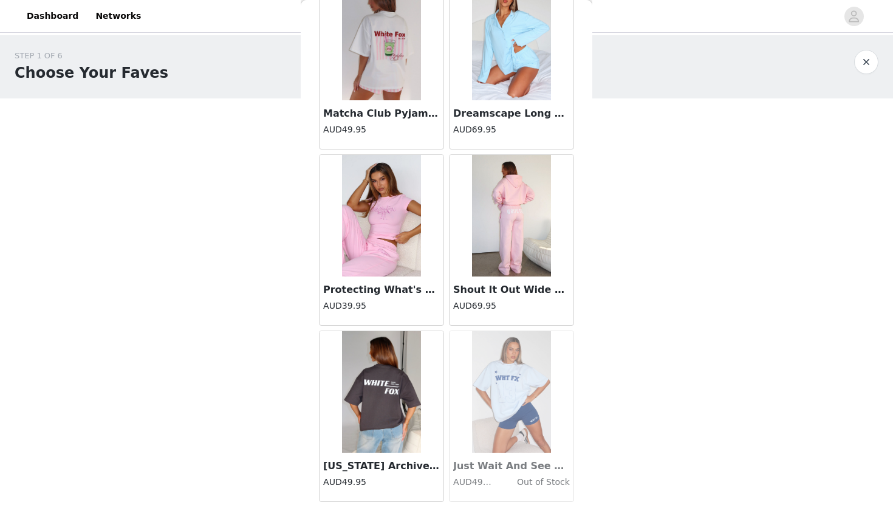
scroll to position [18970, 0]
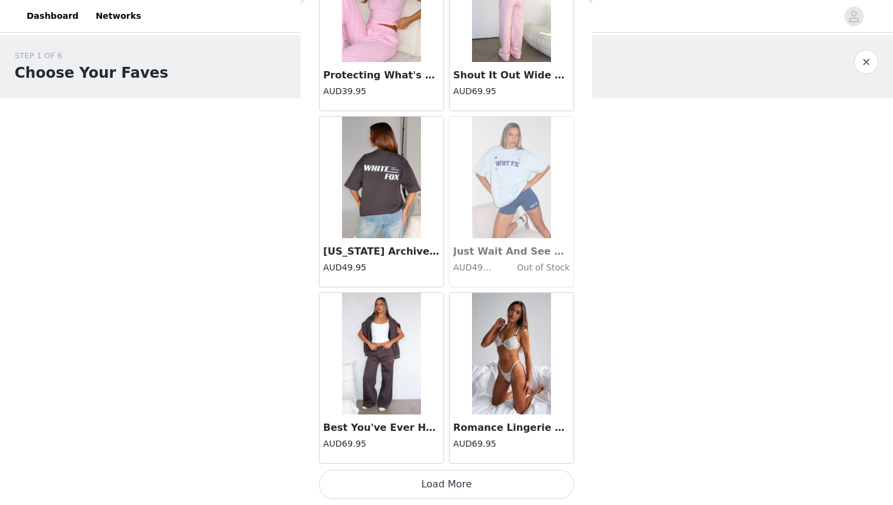
click at [461, 485] on button "Load More" at bounding box center [446, 484] width 255 height 29
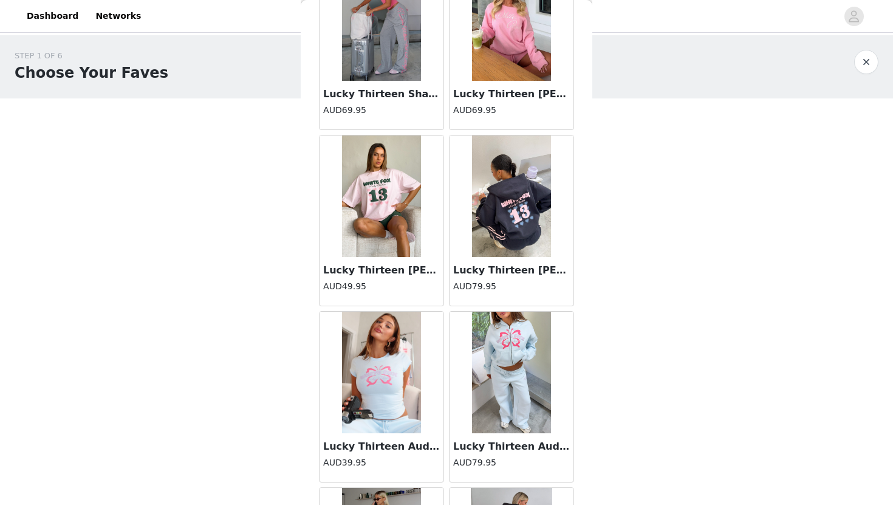
scroll to position [20535, 0]
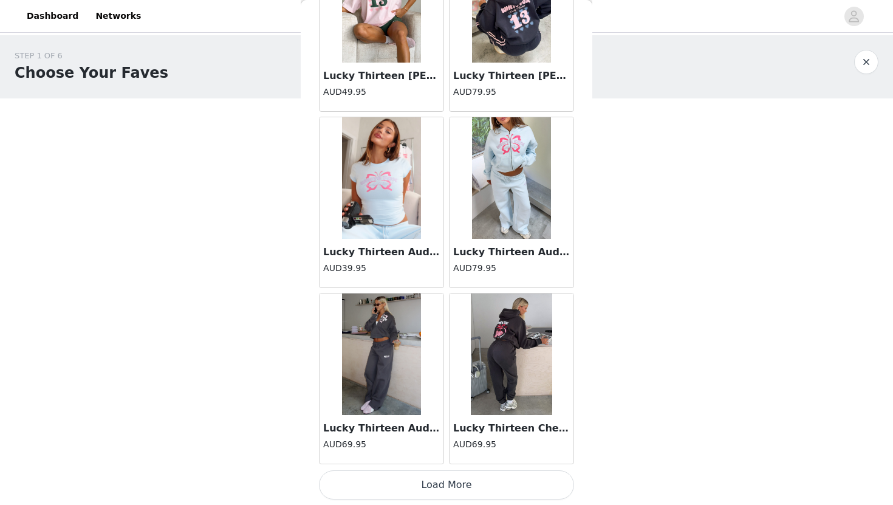
click at [412, 483] on button "Load More" at bounding box center [446, 484] width 255 height 29
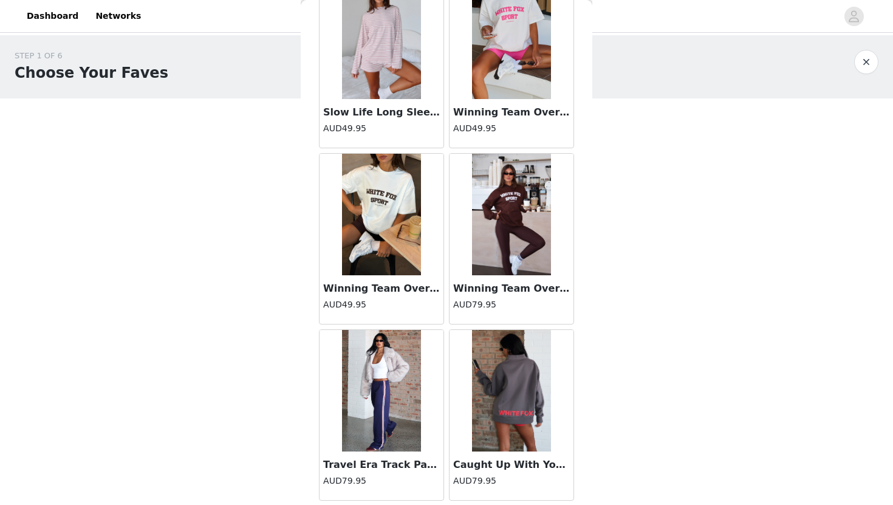
scroll to position [22493, 0]
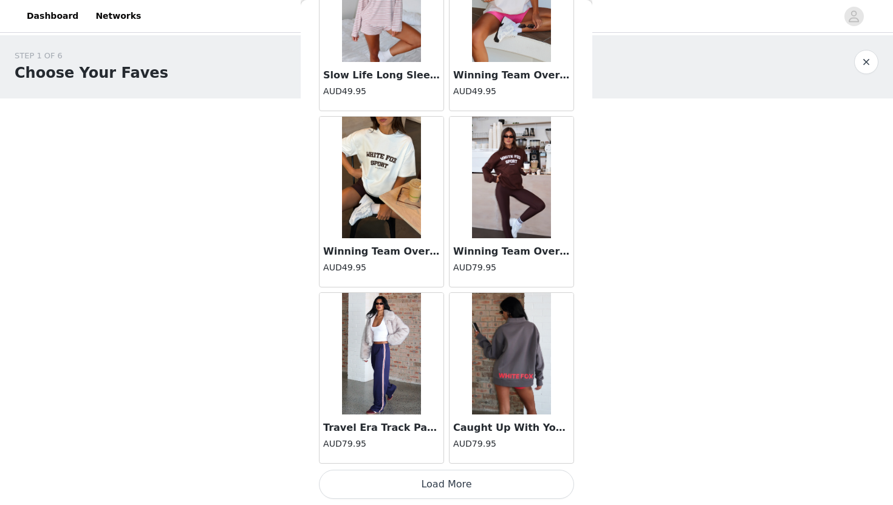
click at [462, 488] on button "Load More" at bounding box center [446, 484] width 255 height 29
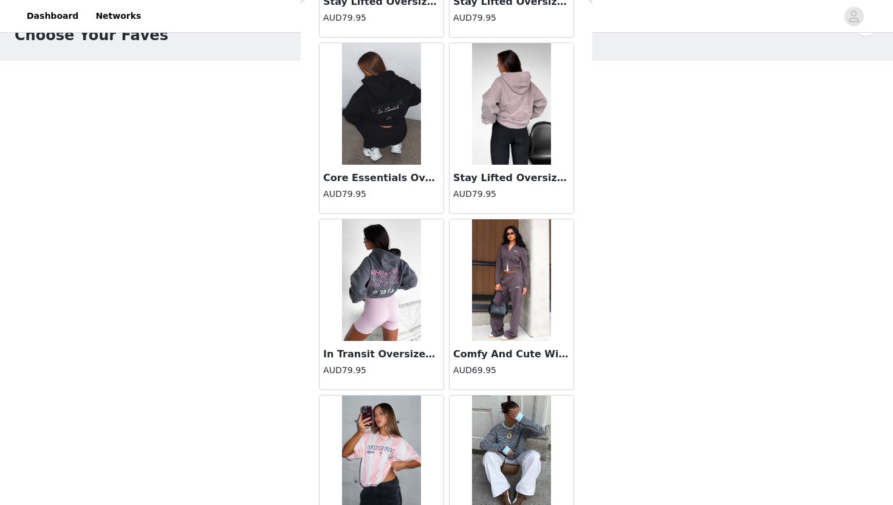
scroll to position [24255, 0]
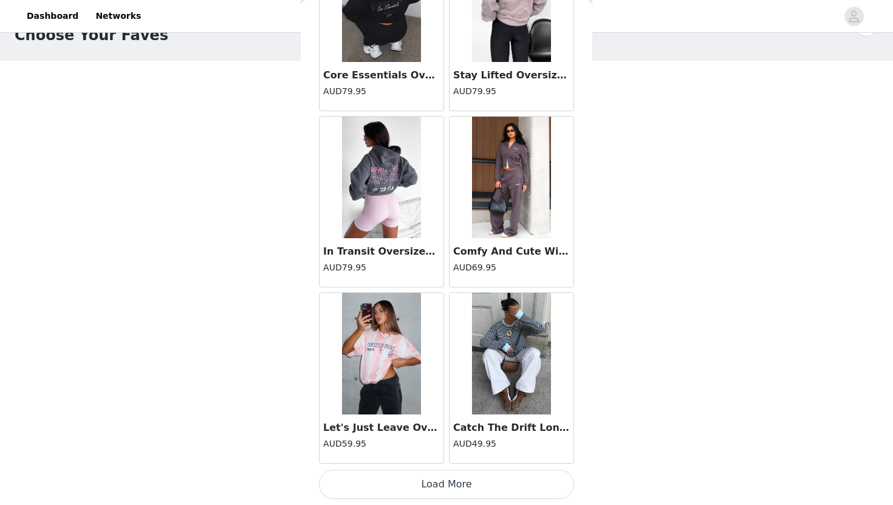
click at [487, 491] on button "Load More" at bounding box center [446, 484] width 255 height 29
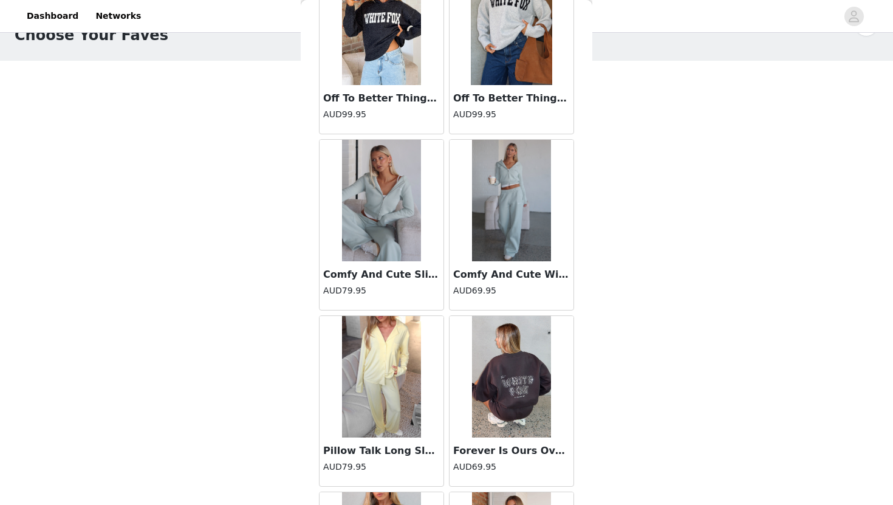
scroll to position [26016, 0]
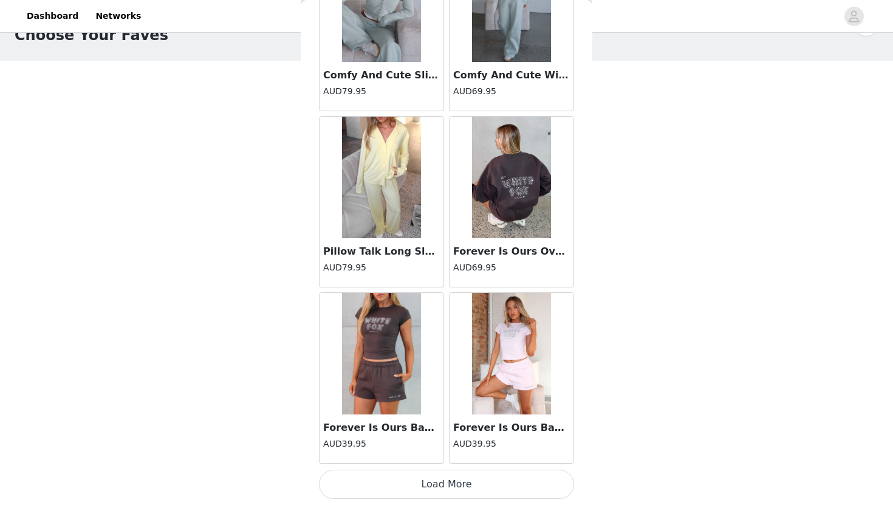
click at [447, 479] on button "Load More" at bounding box center [446, 484] width 255 height 29
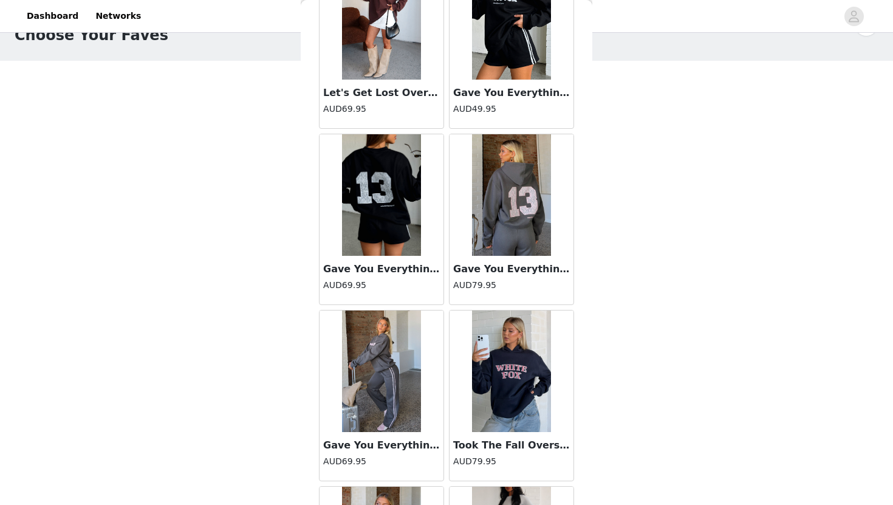
scroll to position [27188, 0]
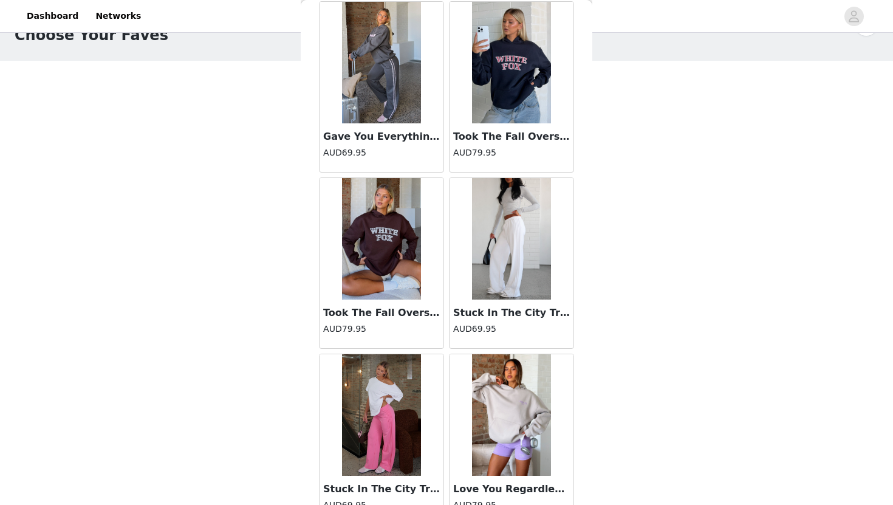
click at [503, 77] on img at bounding box center [511, 62] width 79 height 121
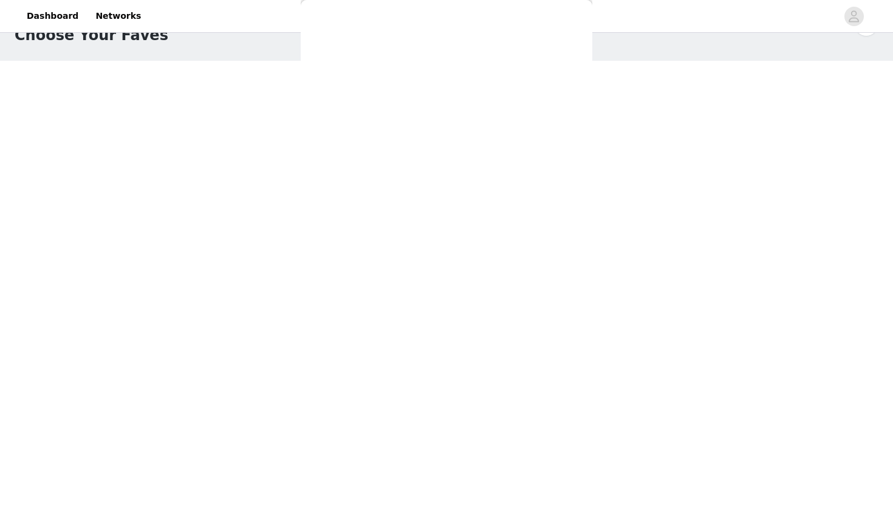
scroll to position [0, 0]
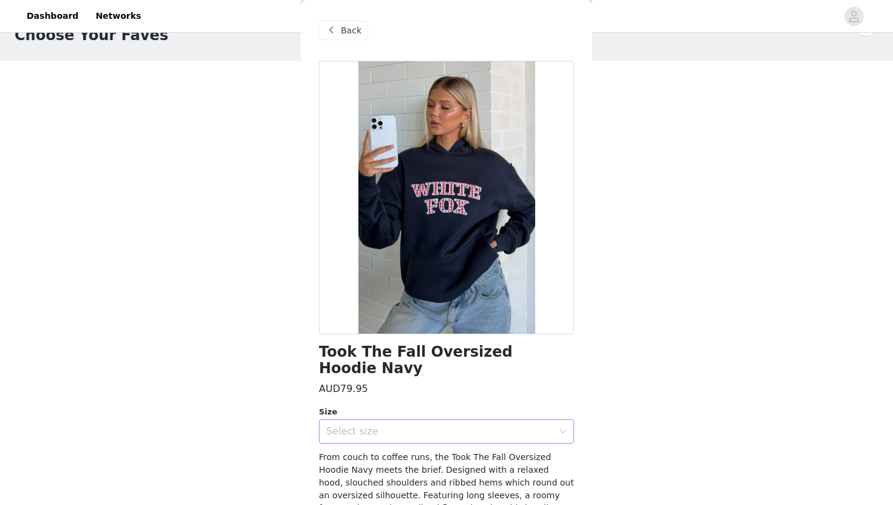
click at [397, 424] on div "Select size" at bounding box center [442, 431] width 233 height 23
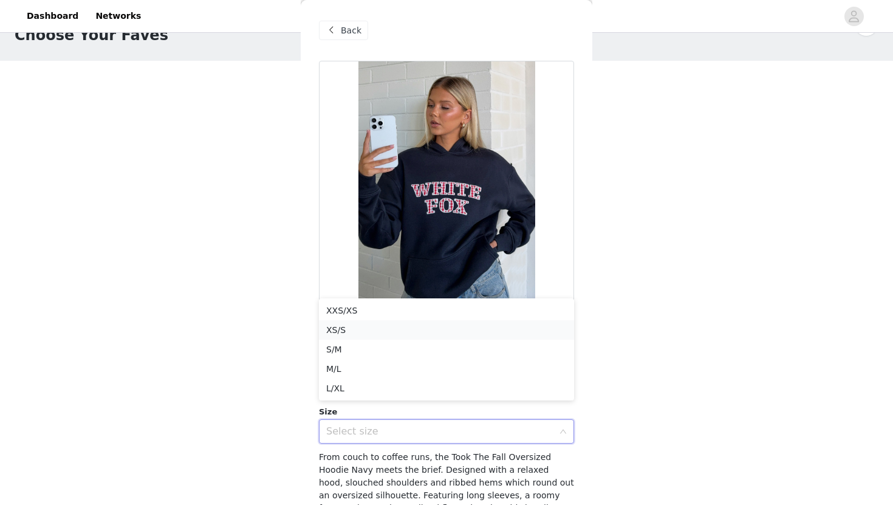
click at [341, 335] on li "XS/S" at bounding box center [446, 329] width 255 height 19
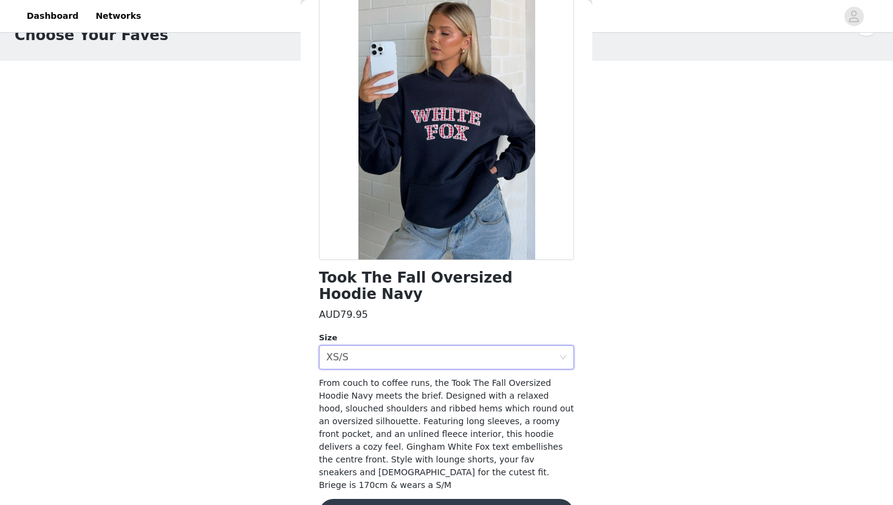
scroll to position [82, 0]
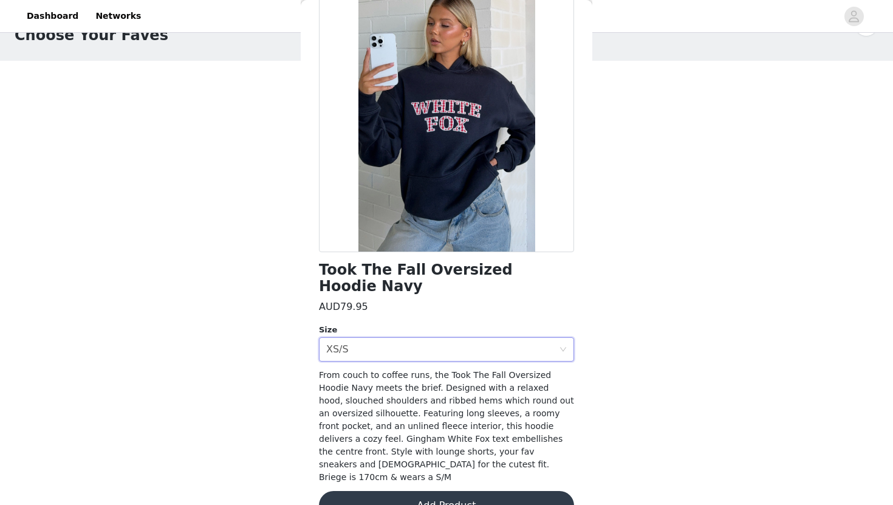
click at [369, 491] on button "Add Product" at bounding box center [446, 505] width 255 height 29
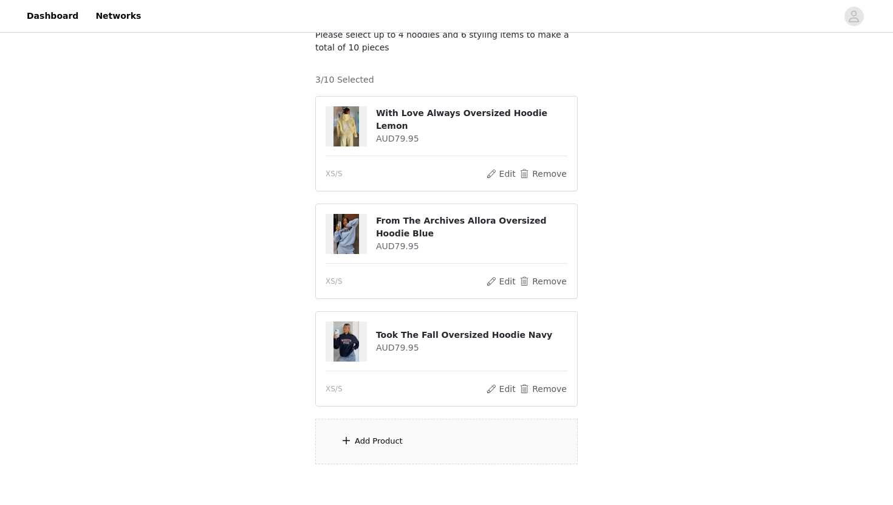
scroll to position [85, 0]
click at [738, 237] on div "STEP 1 OF 6 Choose Your Faves Please select up to 4 hoodies and 6 styling items…" at bounding box center [446, 214] width 893 height 528
